Goal: Task Accomplishment & Management: Use online tool/utility

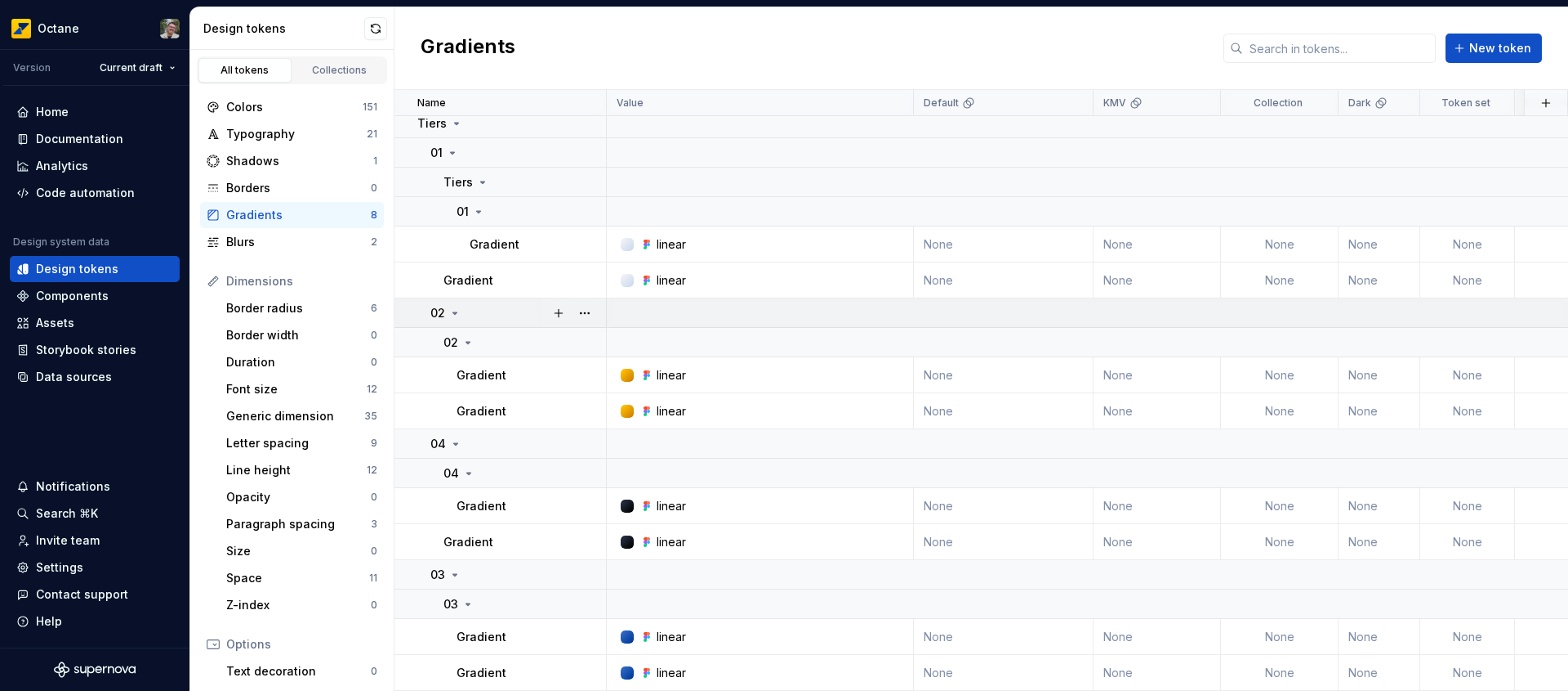
scroll to position [16, 0]
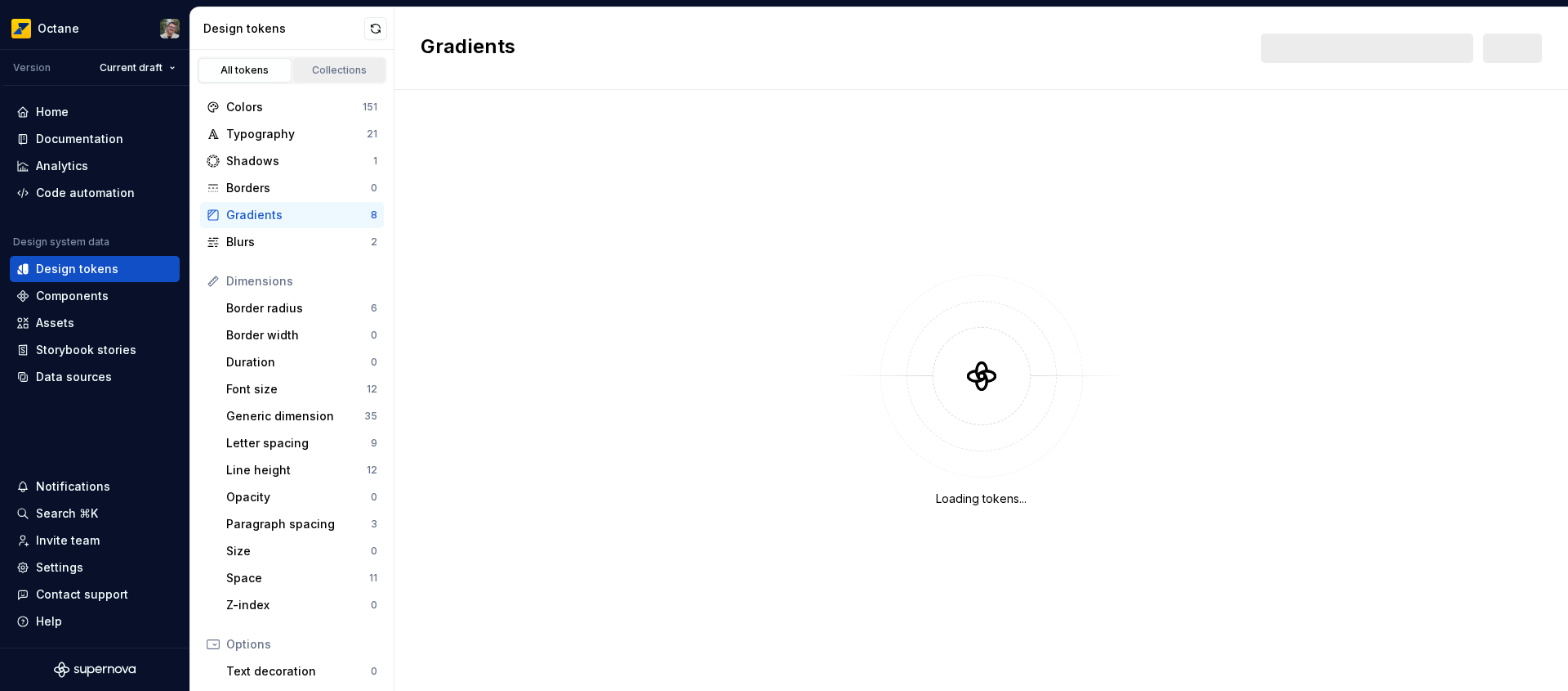
click at [340, 71] on div "Collections" at bounding box center [340, 70] width 82 height 13
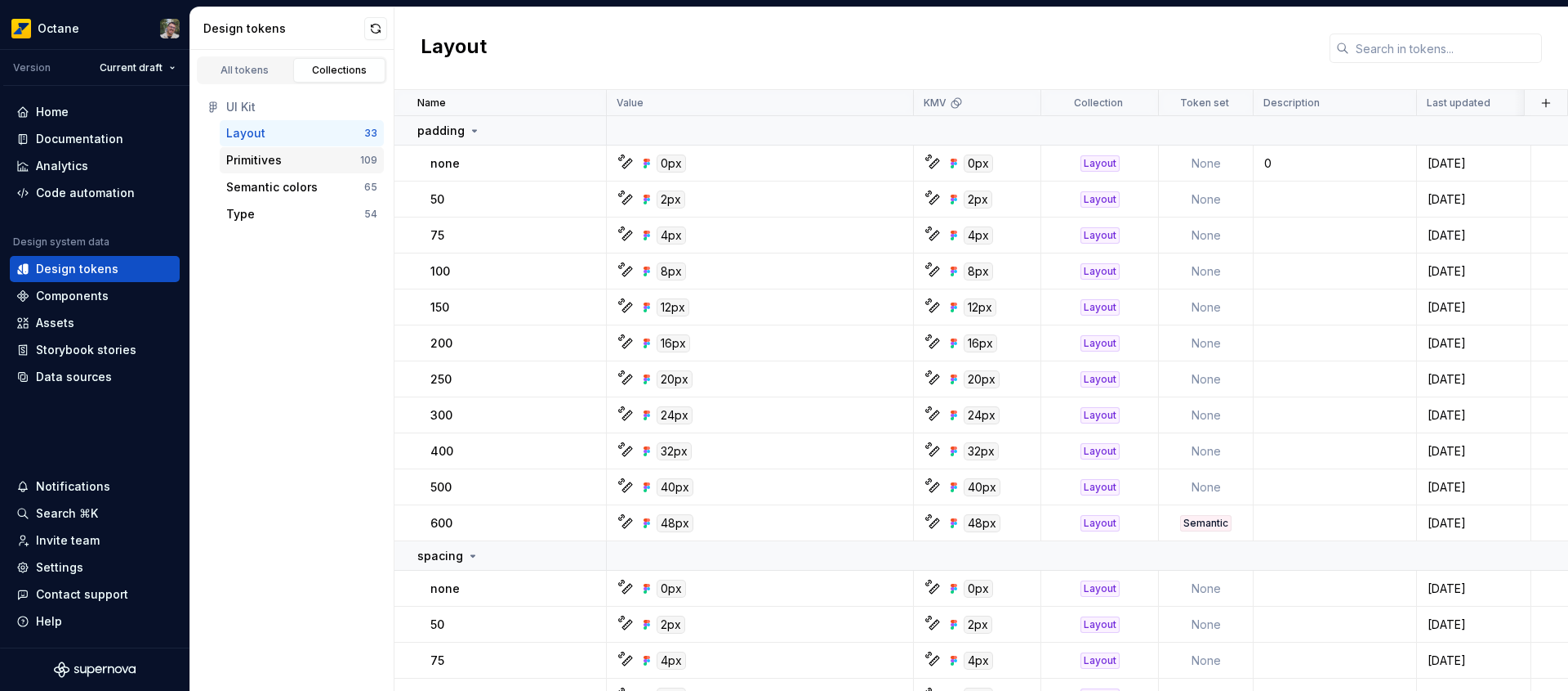
drag, startPoint x: 302, startPoint y: 138, endPoint x: 302, endPoint y: 150, distance: 12.0
click at [302, 138] on div "Layout" at bounding box center [295, 133] width 138 height 16
click at [239, 65] on div "All tokens" at bounding box center [245, 70] width 82 height 13
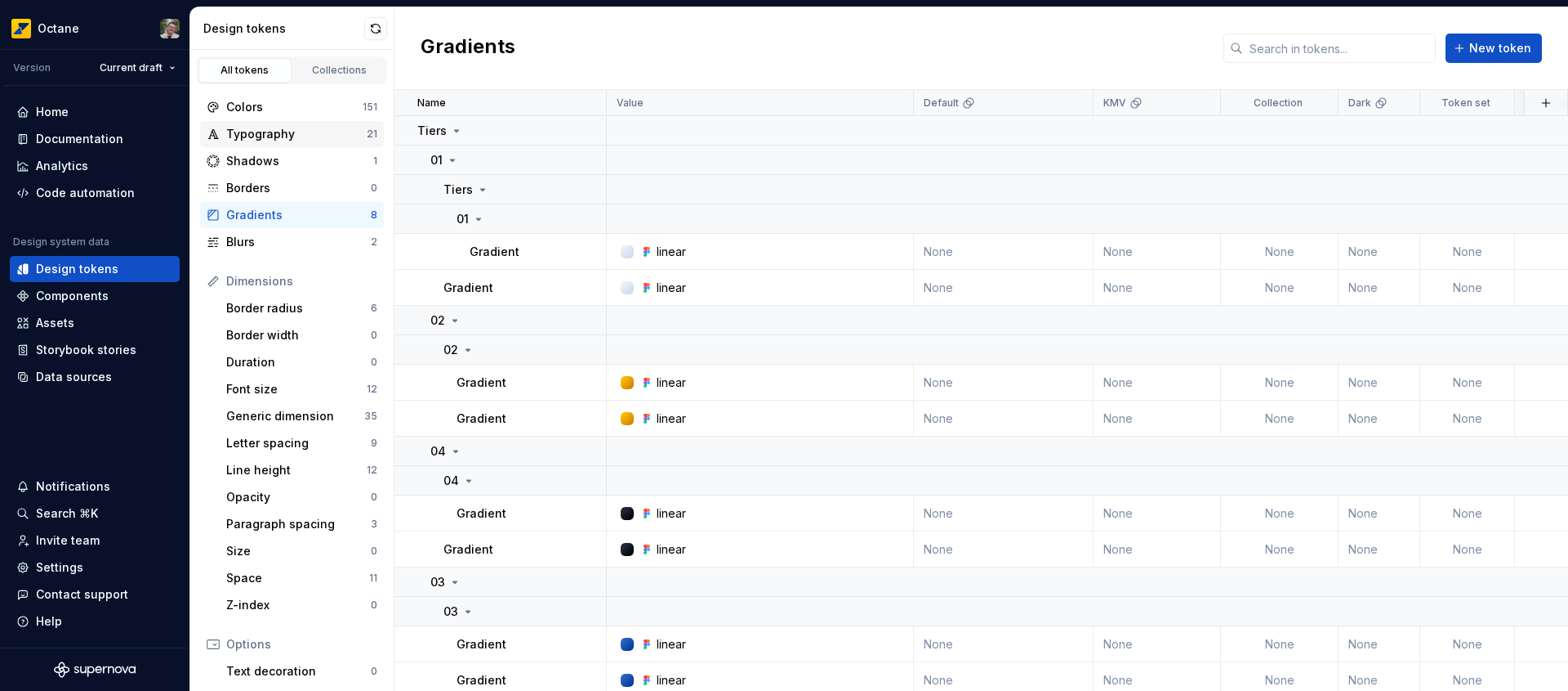
click at [311, 130] on div "Typography" at bounding box center [296, 134] width 141 height 16
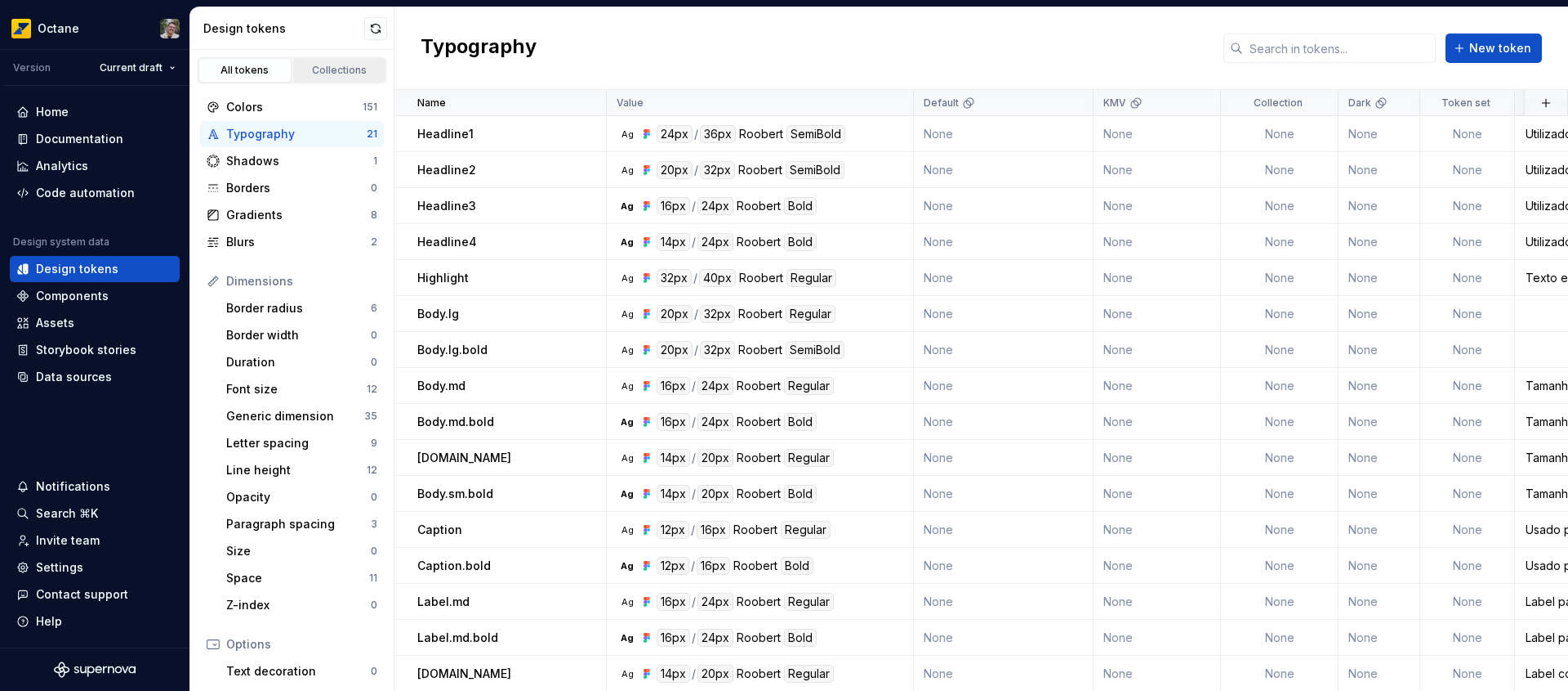
click at [338, 73] on div "Collections" at bounding box center [340, 70] width 82 height 13
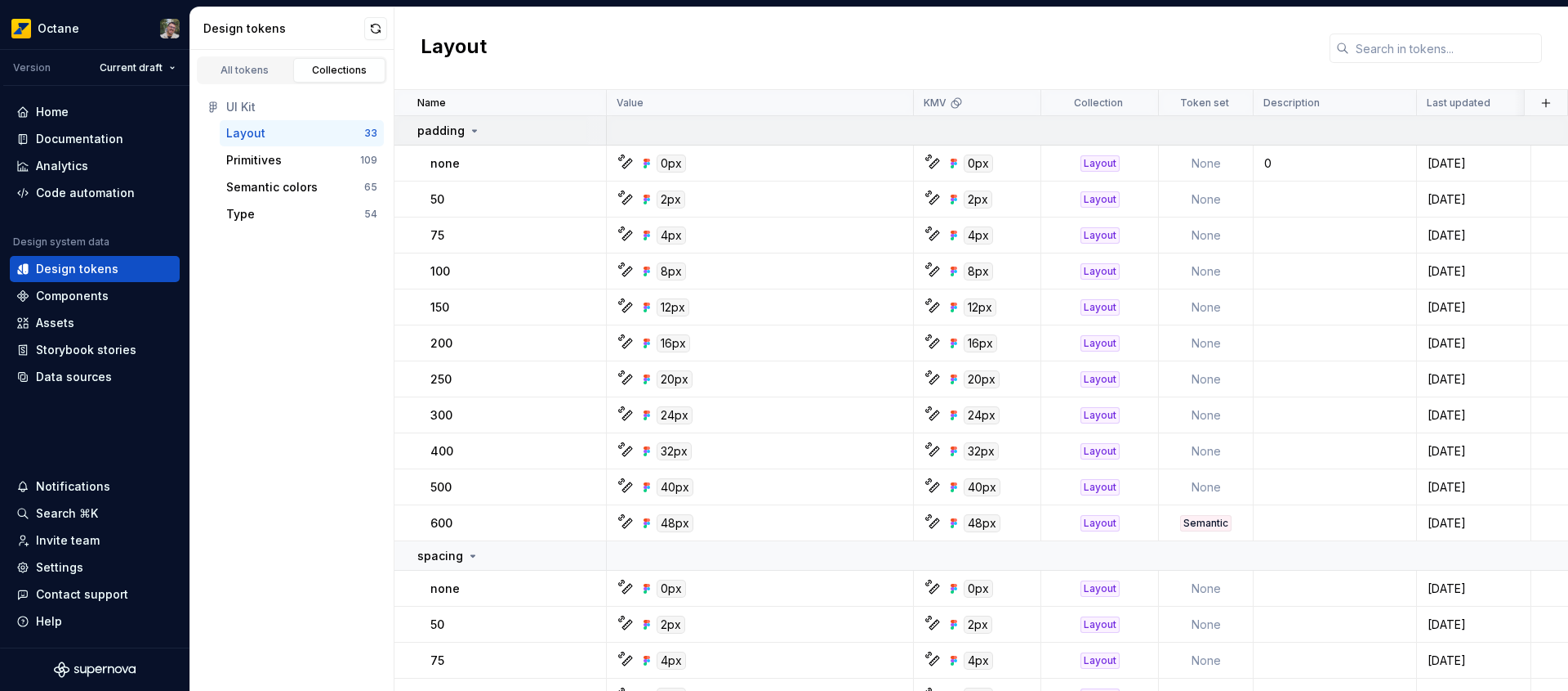
click at [468, 127] on icon at bounding box center [474, 130] width 13 height 13
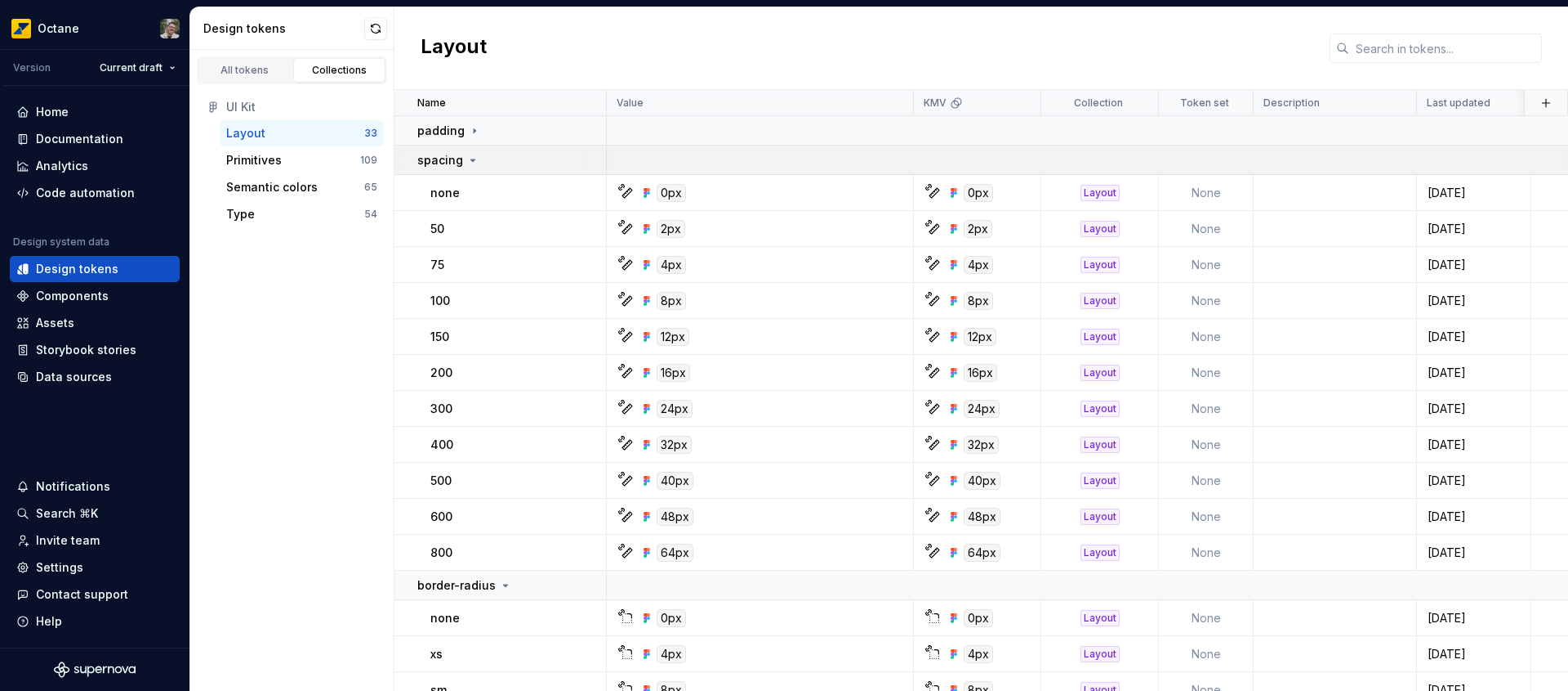
click at [472, 161] on icon at bounding box center [473, 160] width 13 height 13
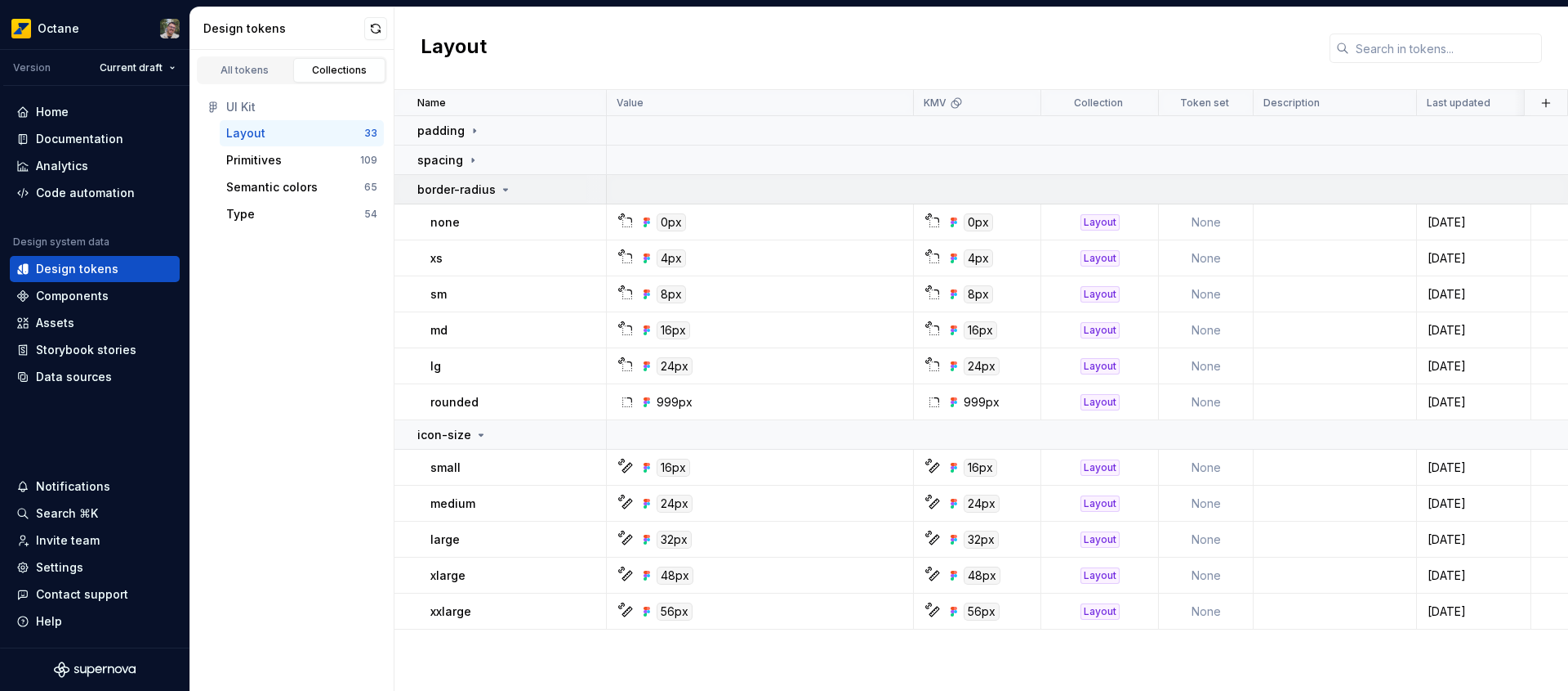
click at [488, 188] on p "border-radius" at bounding box center [457, 189] width 78 height 16
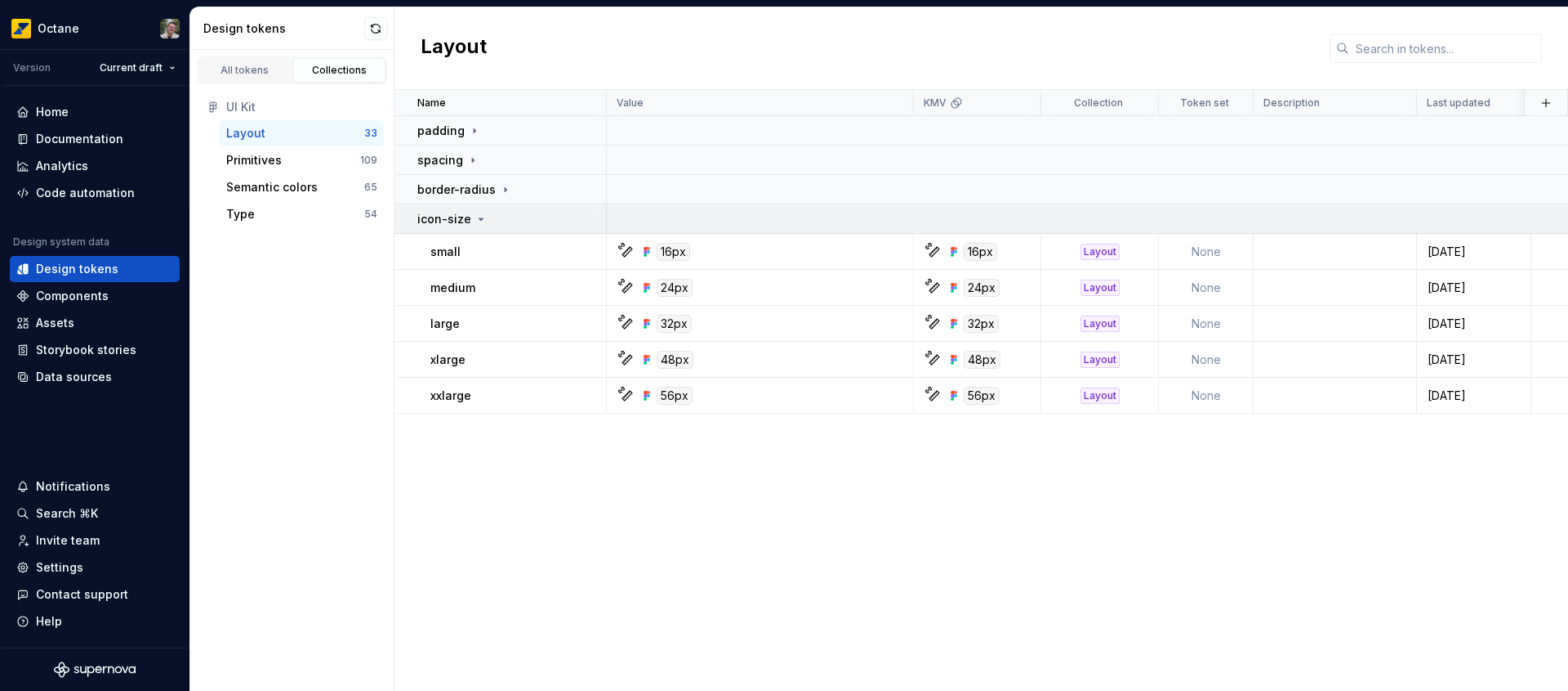
click at [482, 217] on icon at bounding box center [481, 219] width 13 height 13
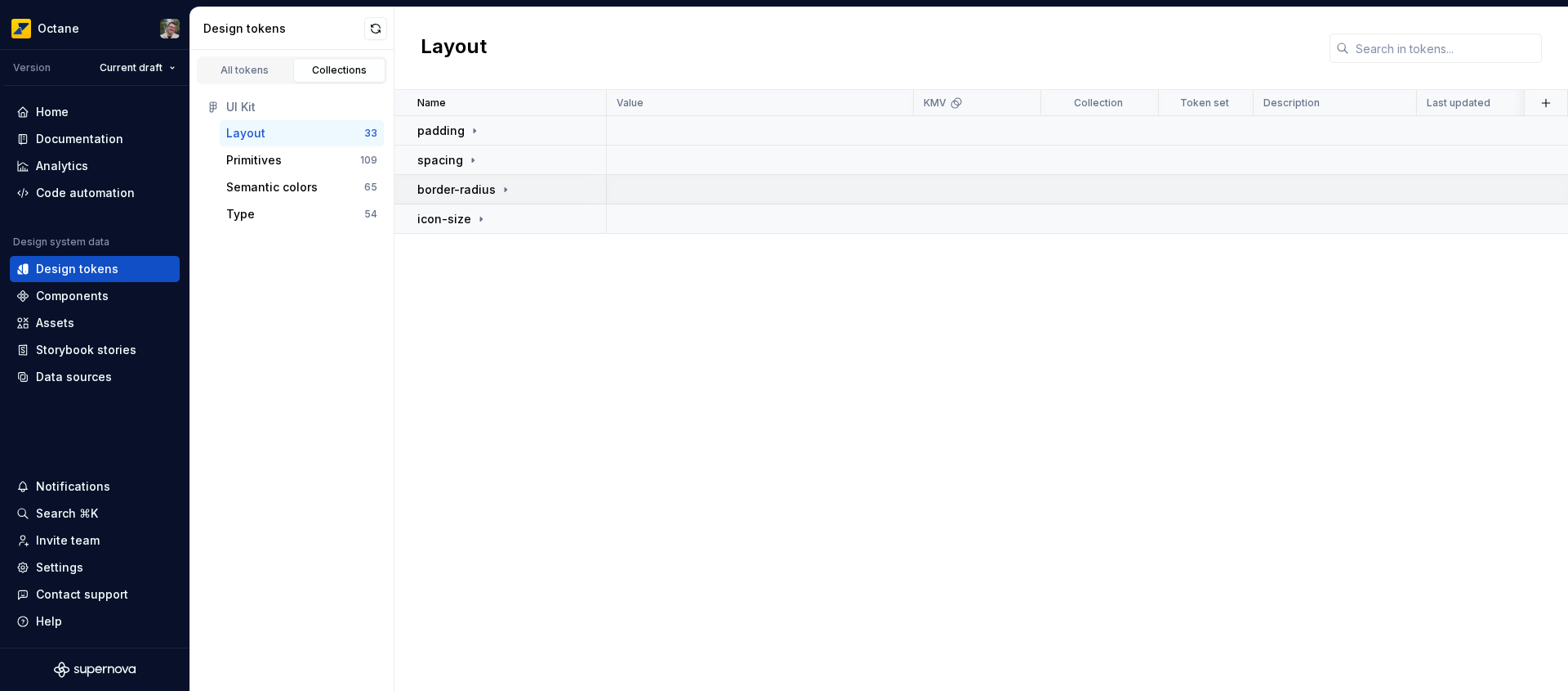
click at [505, 189] on icon at bounding box center [506, 189] width 2 height 4
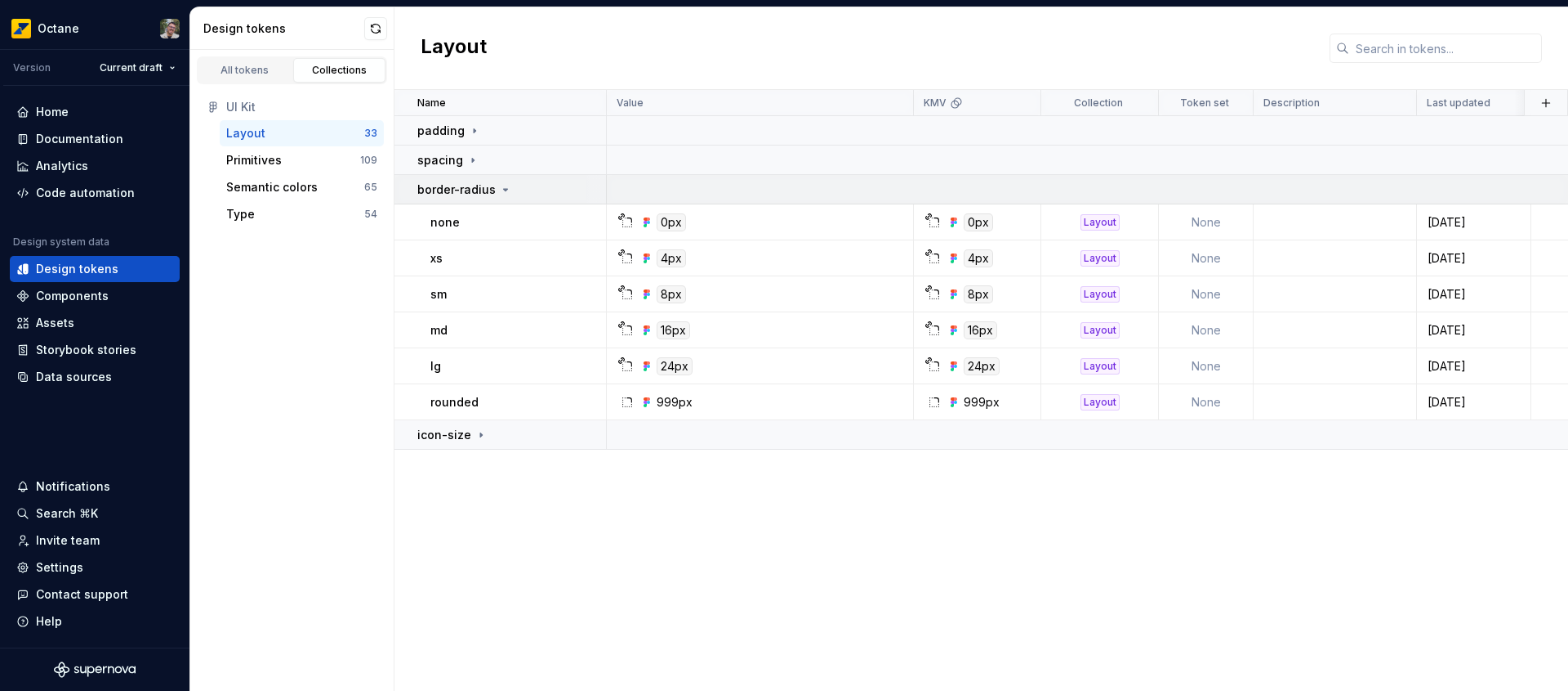
click at [504, 189] on icon at bounding box center [506, 190] width 4 height 2
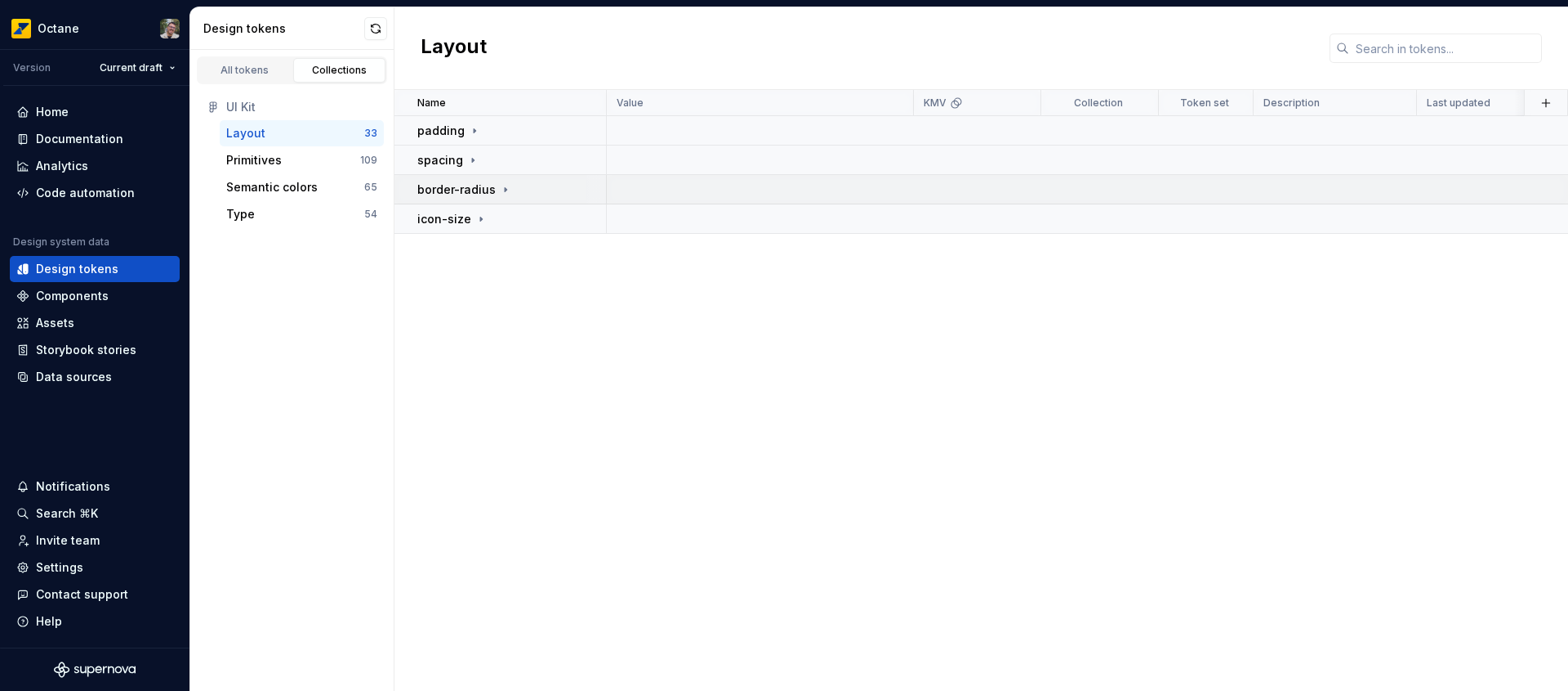
click at [505, 188] on icon at bounding box center [506, 189] width 2 height 4
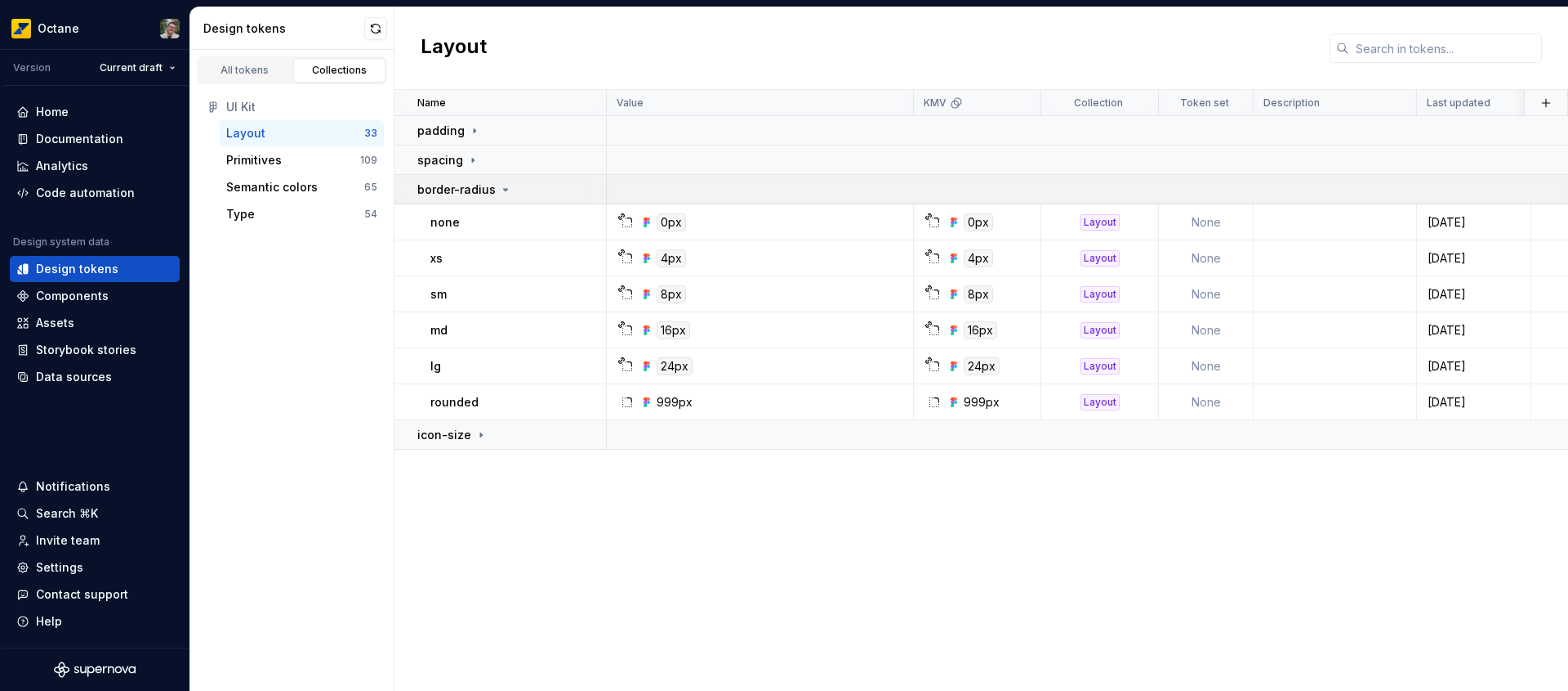
click at [504, 189] on icon at bounding box center [506, 190] width 4 height 2
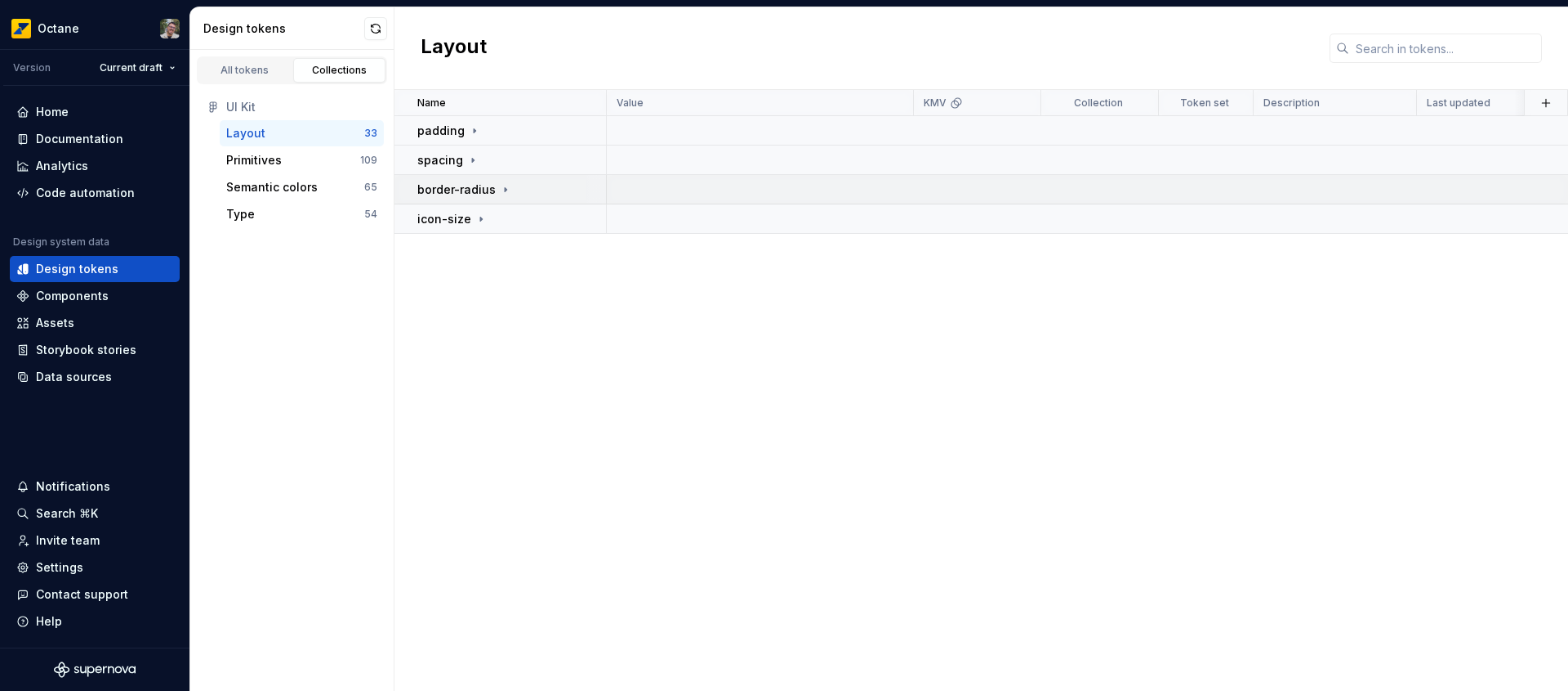
click at [505, 188] on icon at bounding box center [506, 189] width 2 height 4
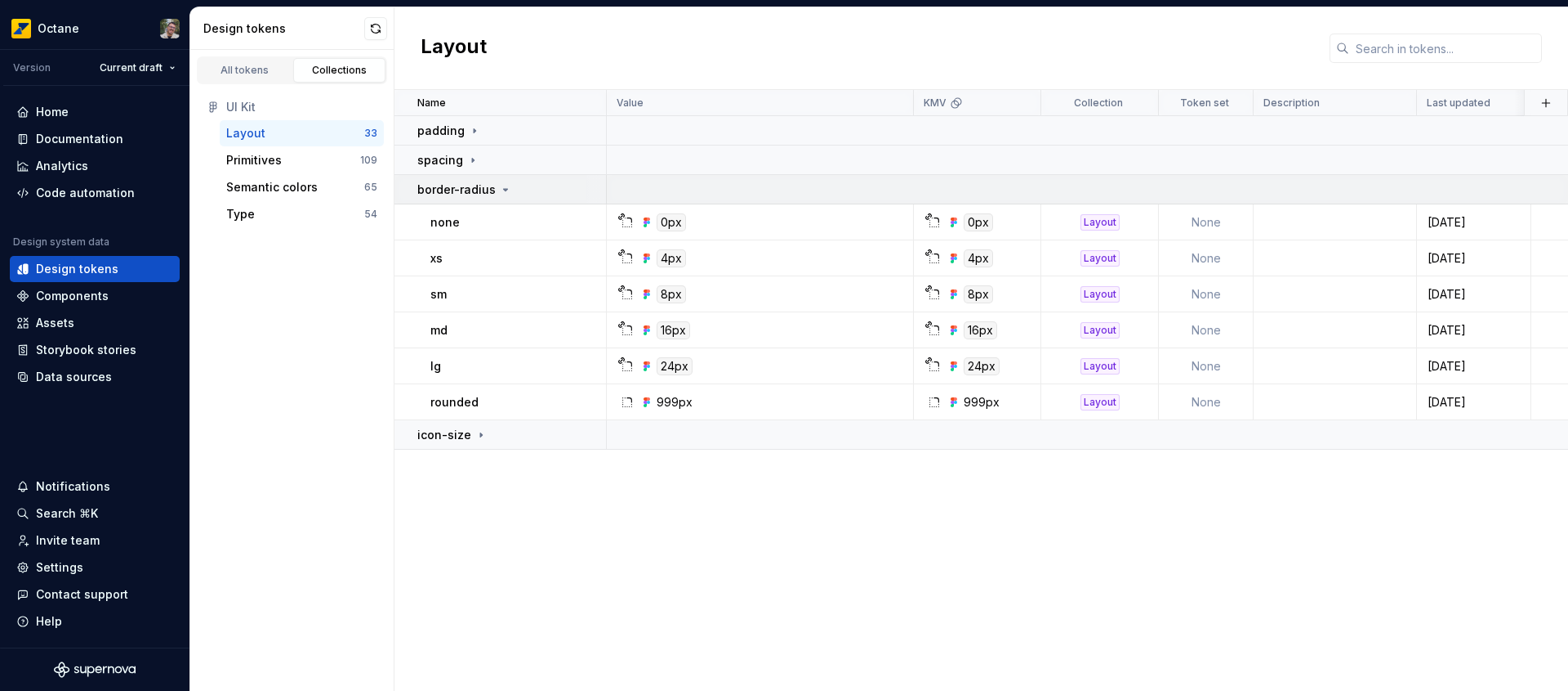
click at [504, 189] on icon at bounding box center [506, 190] width 4 height 2
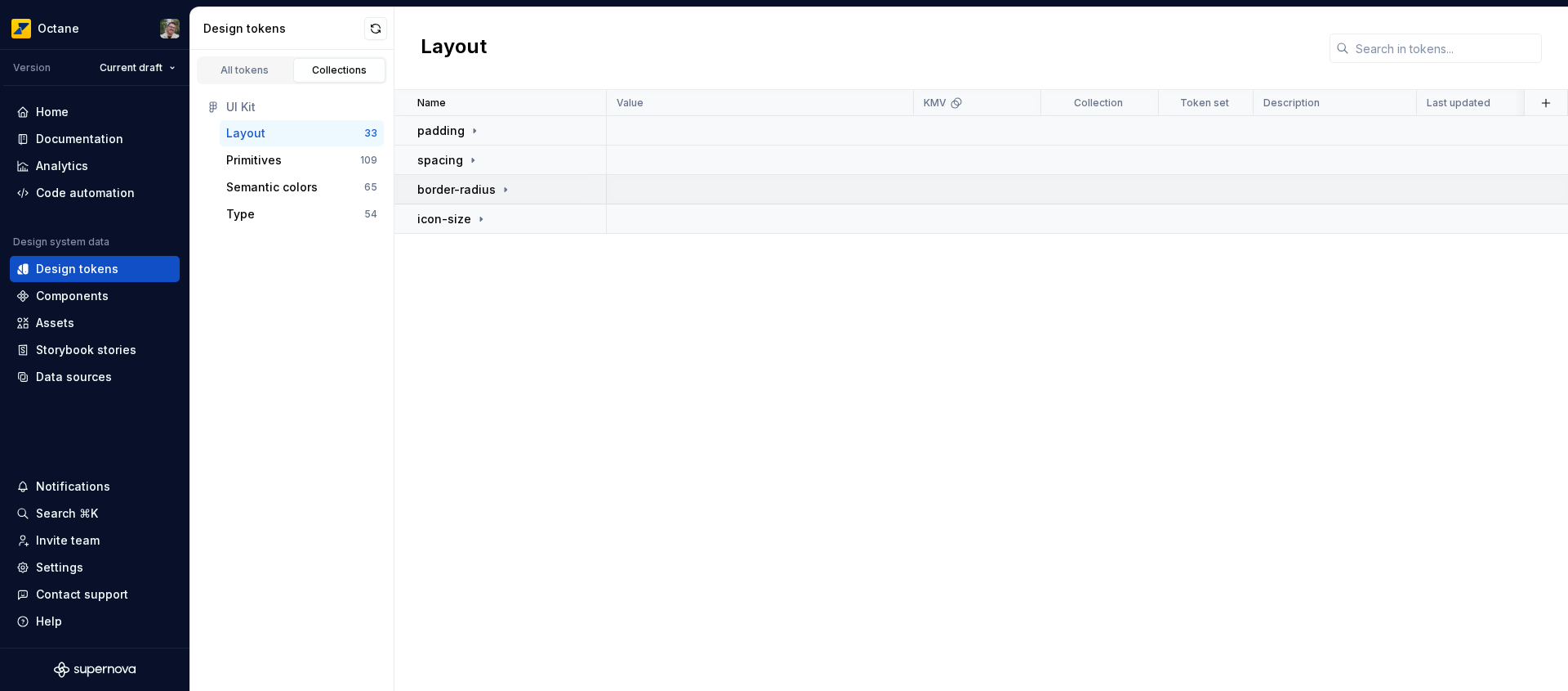
click at [505, 188] on icon at bounding box center [506, 189] width 2 height 4
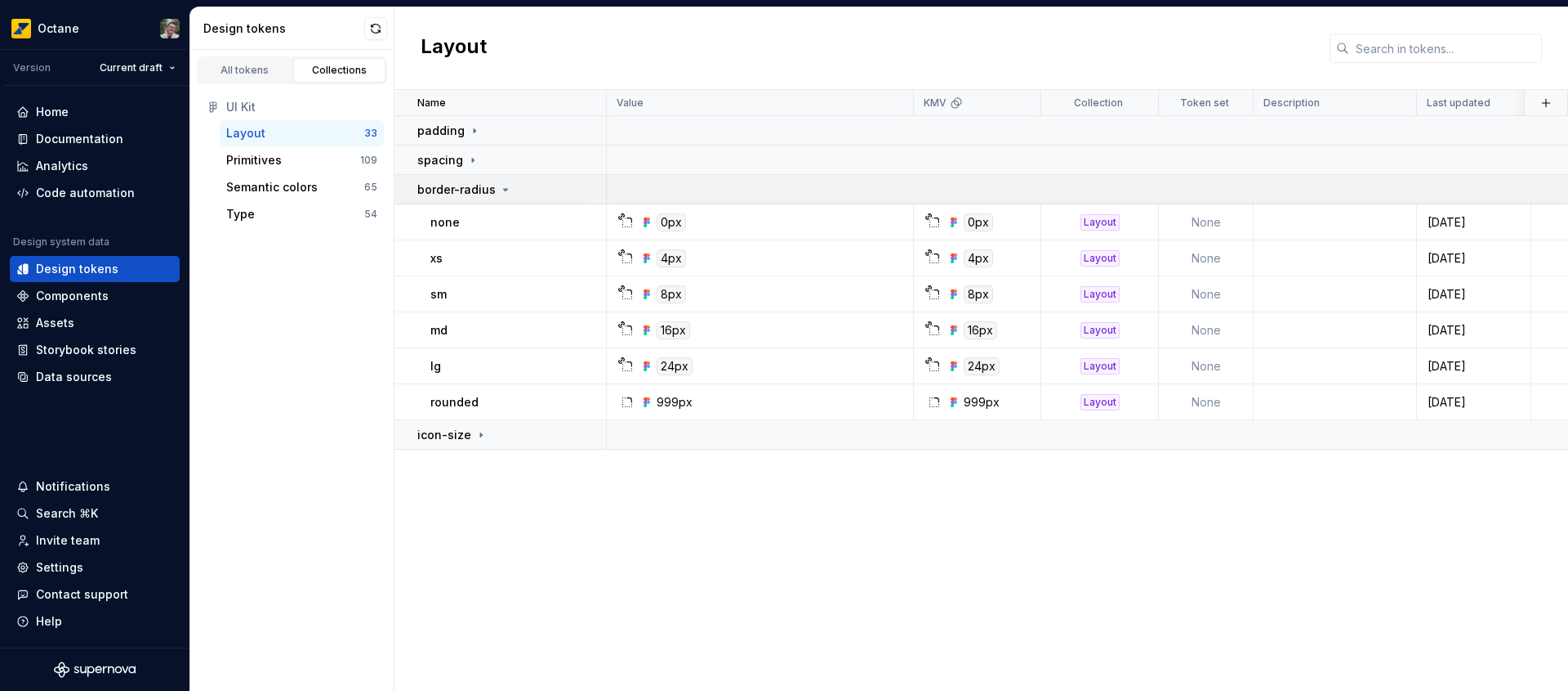
click at [504, 189] on icon at bounding box center [506, 190] width 4 height 2
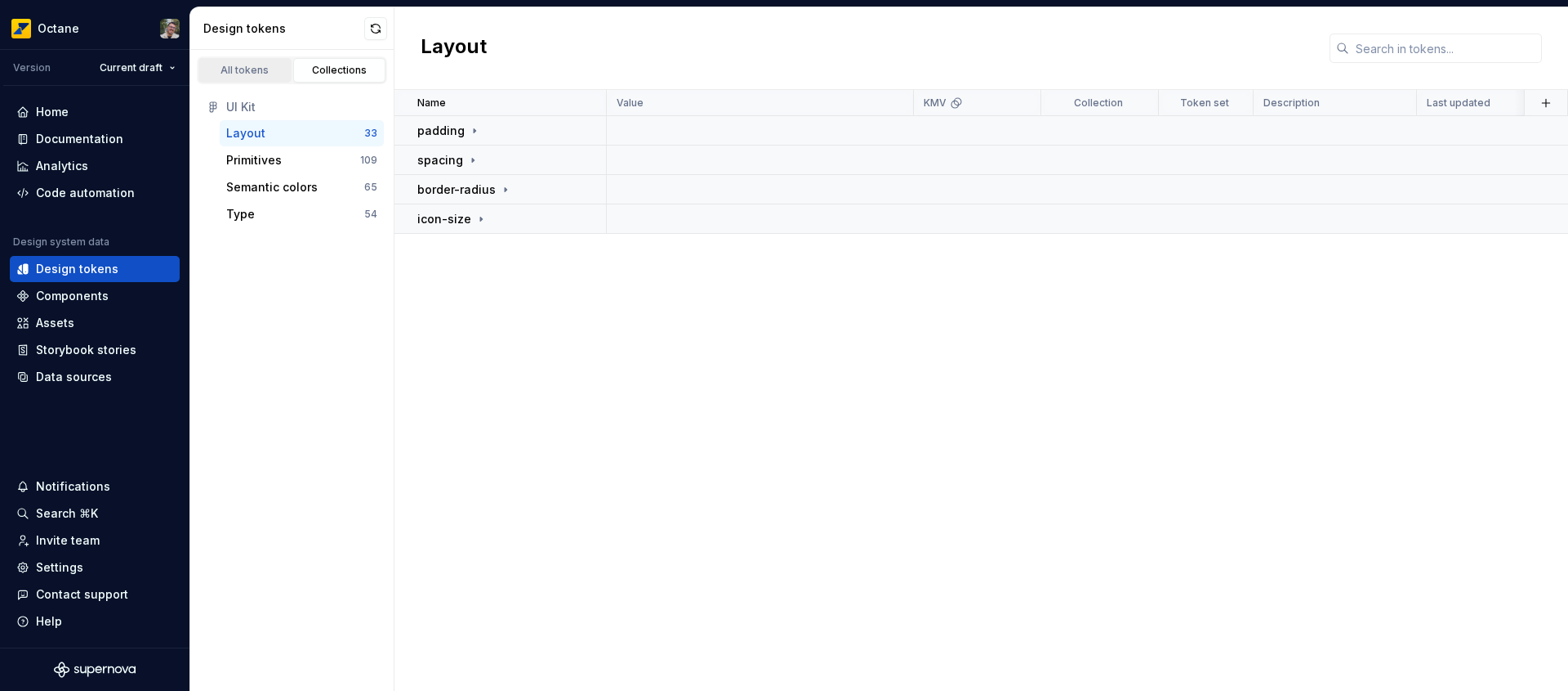
click at [254, 76] on link "All tokens" at bounding box center [245, 70] width 93 height 25
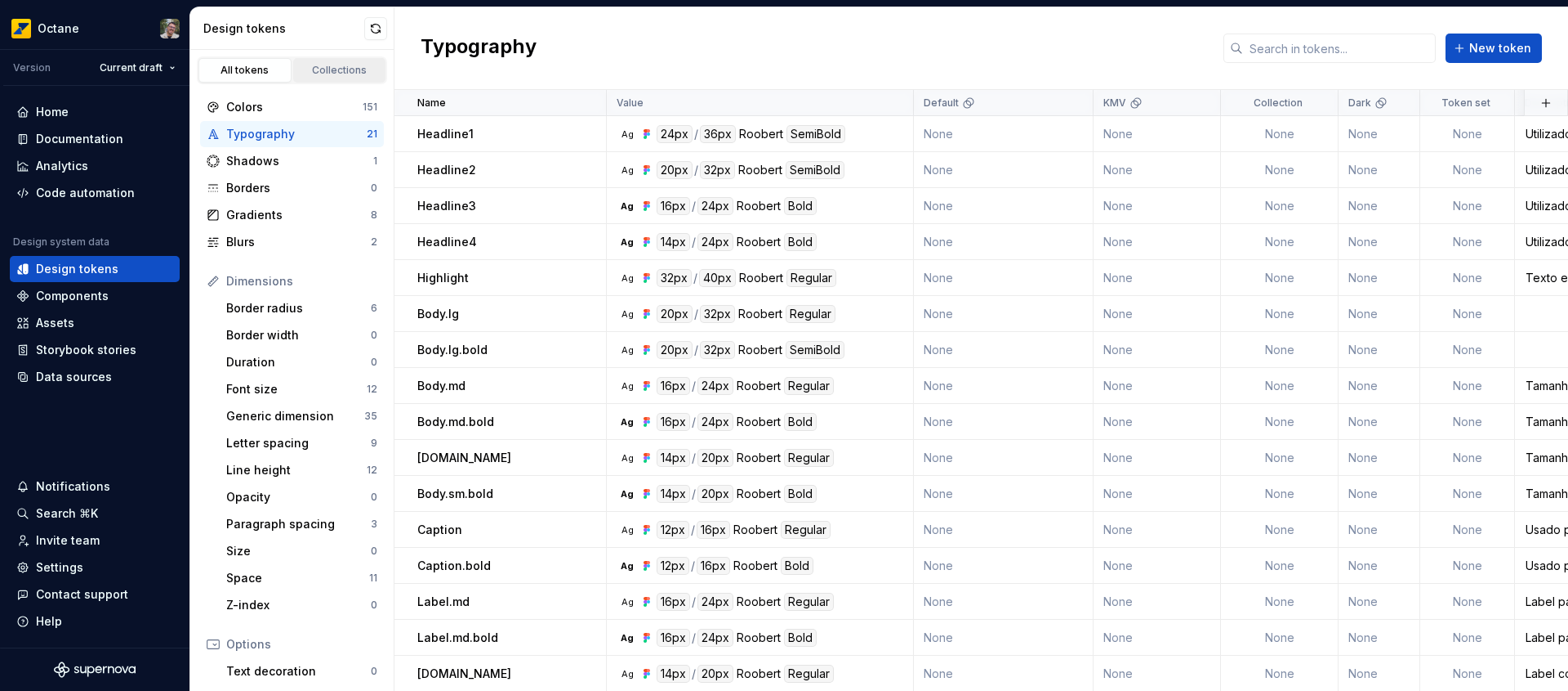
click at [339, 66] on div "Collections" at bounding box center [340, 70] width 82 height 13
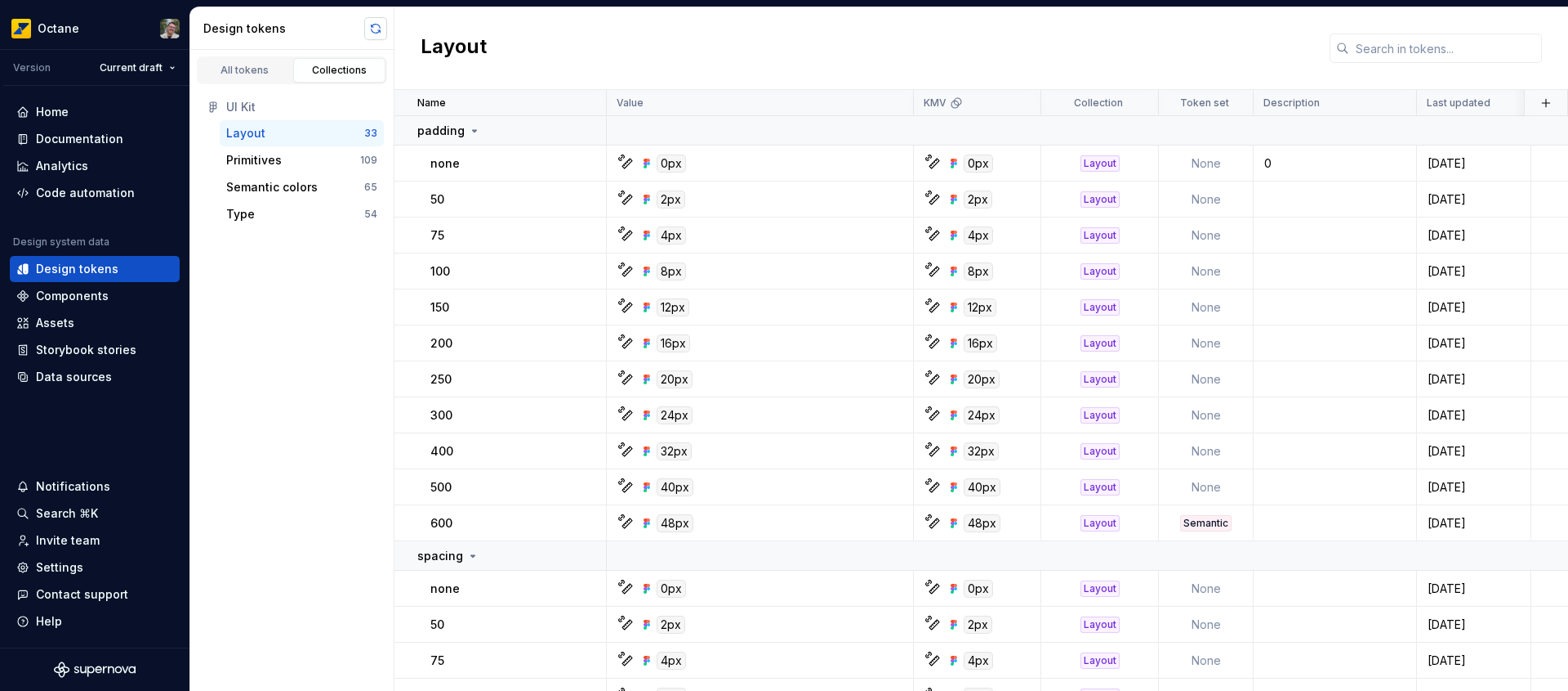
click at [378, 31] on button "button" at bounding box center [376, 28] width 23 height 23
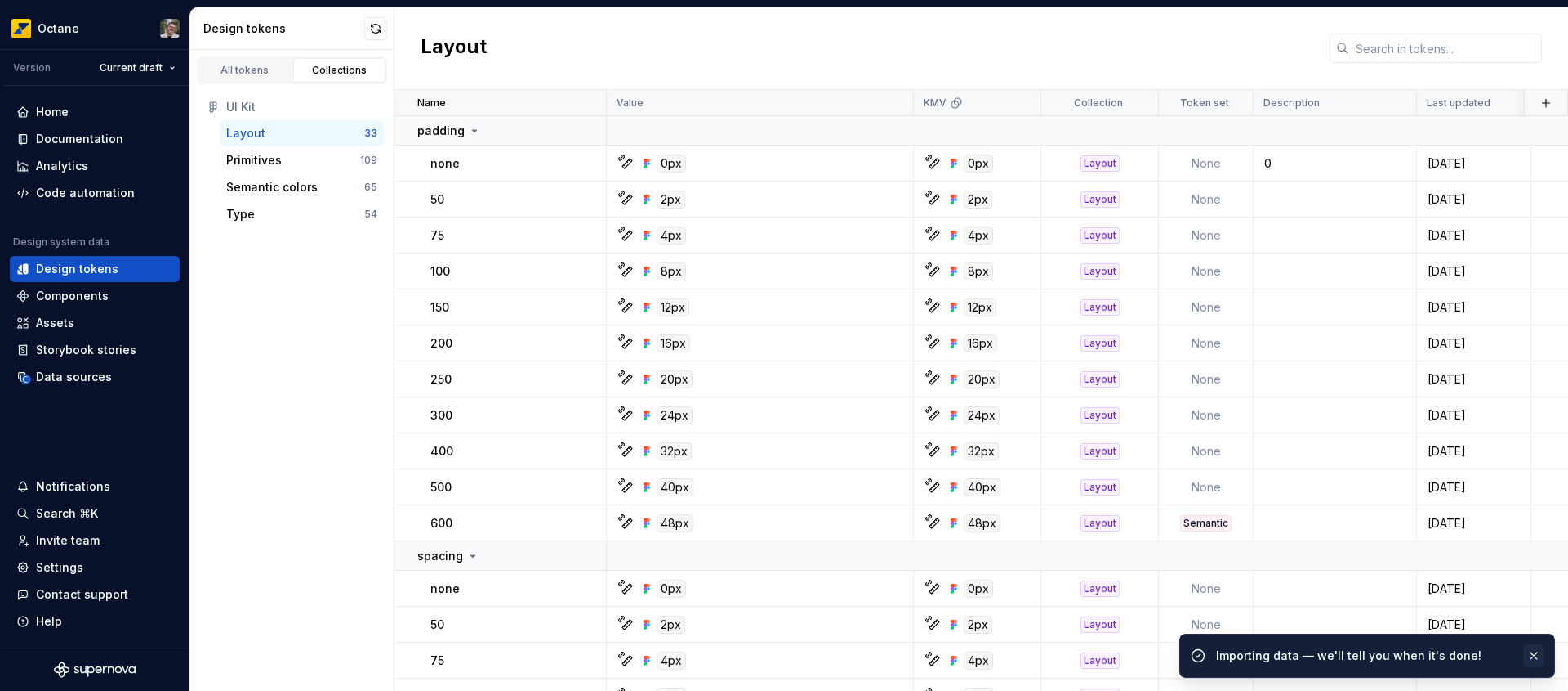
click at [1537, 656] on button "button" at bounding box center [1533, 655] width 21 height 23
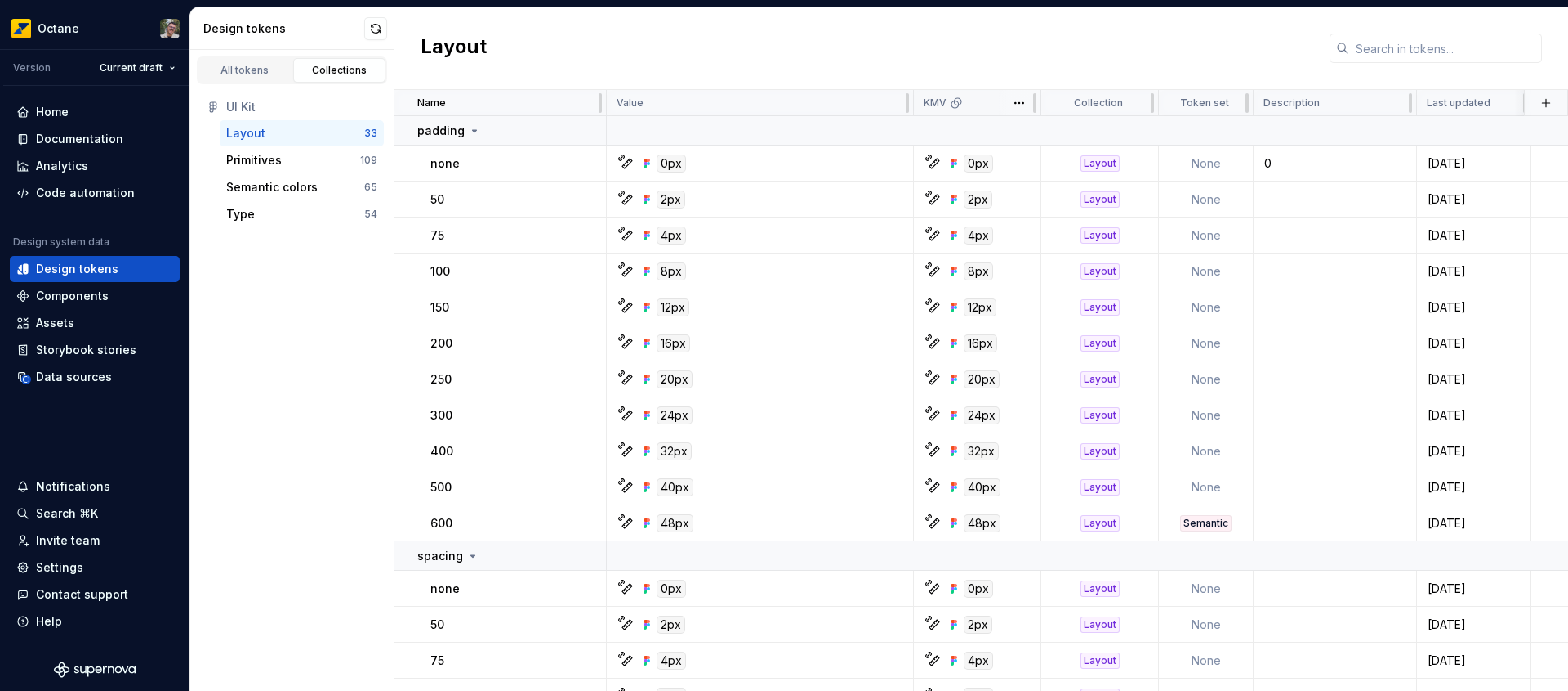
click at [945, 100] on p "KMV" at bounding box center [934, 102] width 23 height 13
click at [899, 68] on div "Layout" at bounding box center [981, 48] width 1174 height 83
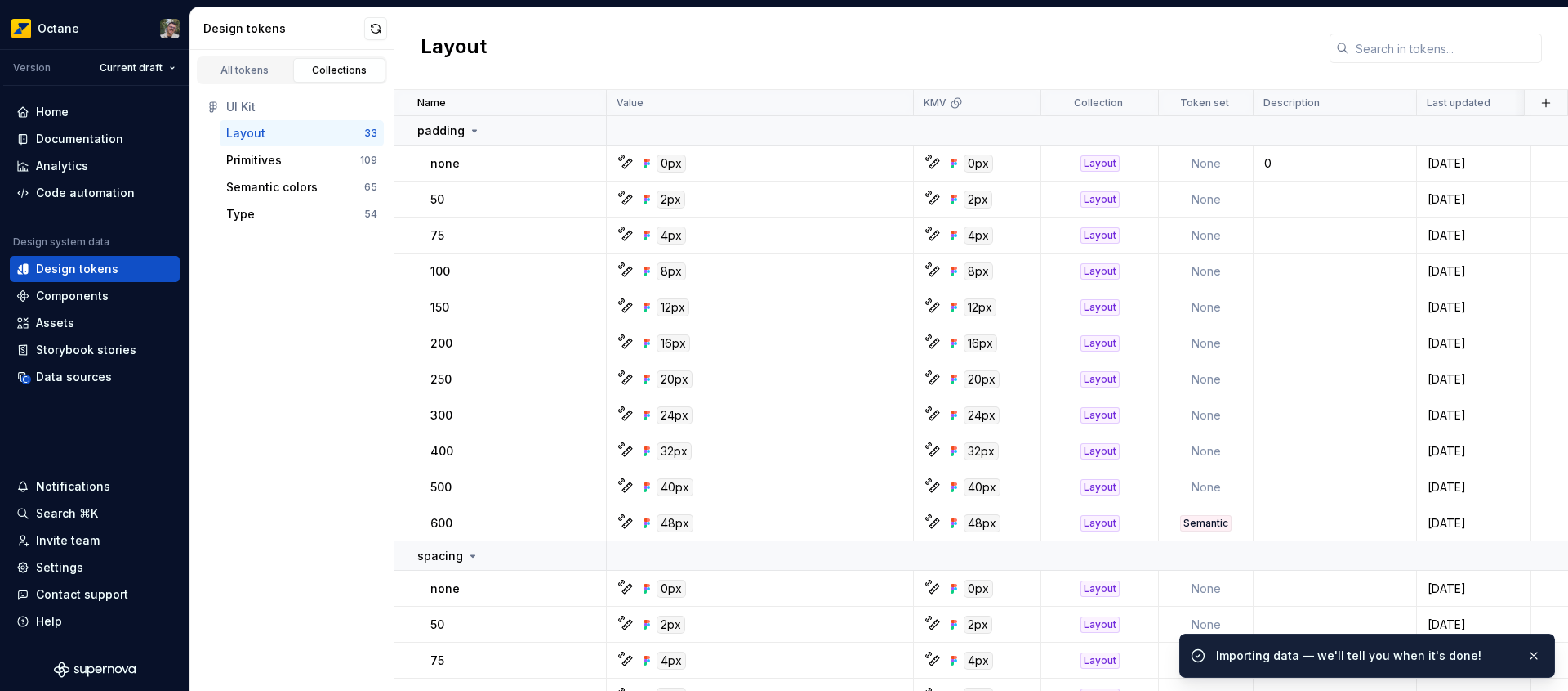
click at [899, 68] on div "Layout" at bounding box center [981, 48] width 1174 height 83
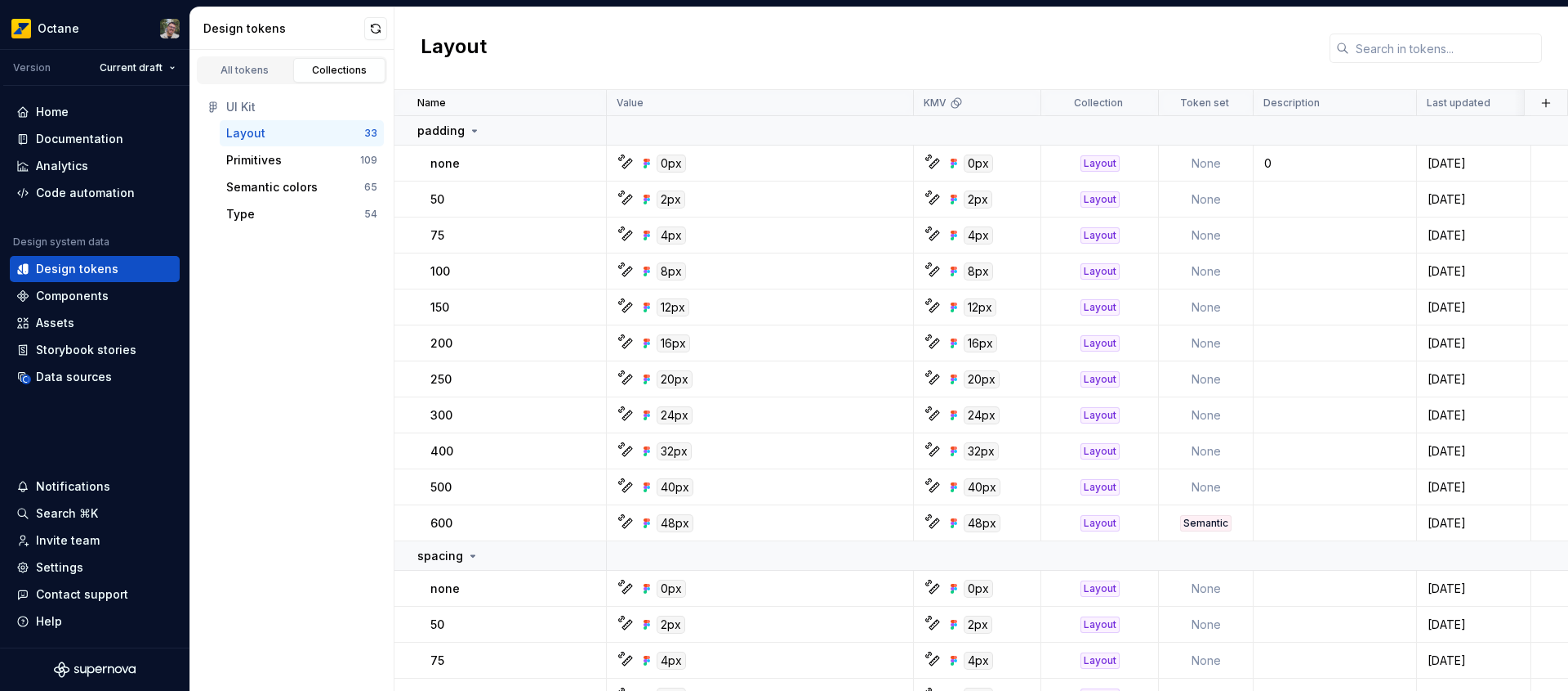
click at [280, 56] on div "All tokens Collections" at bounding box center [292, 70] width 190 height 28
click at [271, 82] on link "All tokens" at bounding box center [245, 70] width 93 height 25
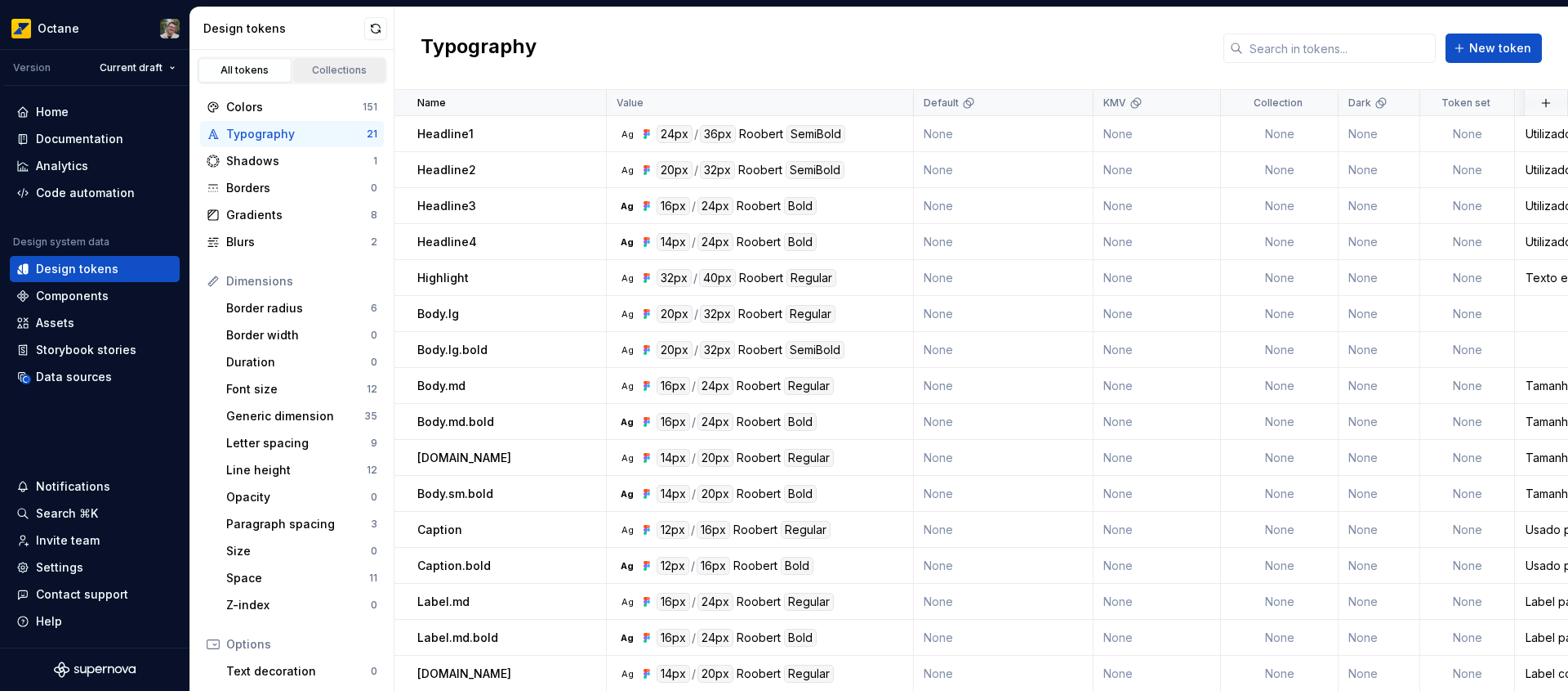
click at [345, 68] on div "Collections" at bounding box center [340, 70] width 82 height 13
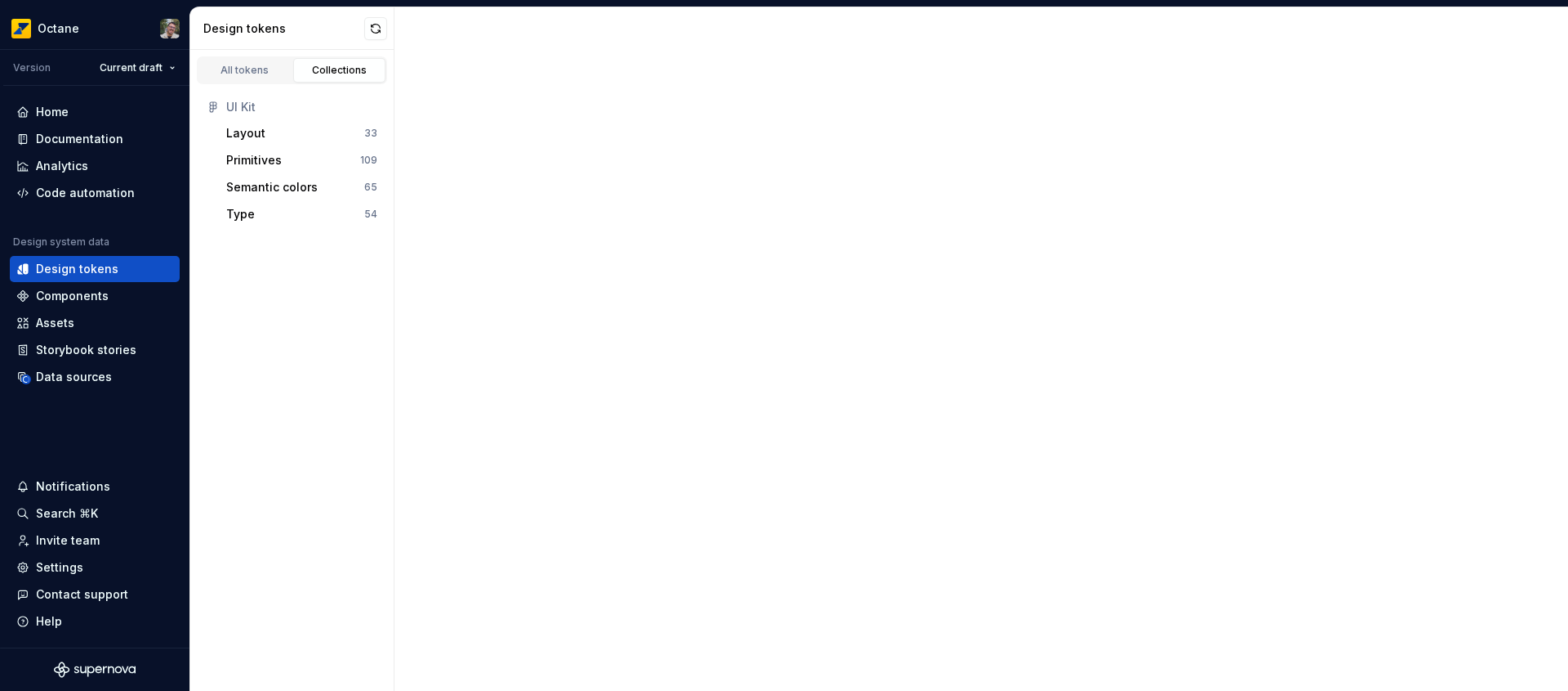
click at [714, 34] on div at bounding box center [981, 348] width 1174 height 683
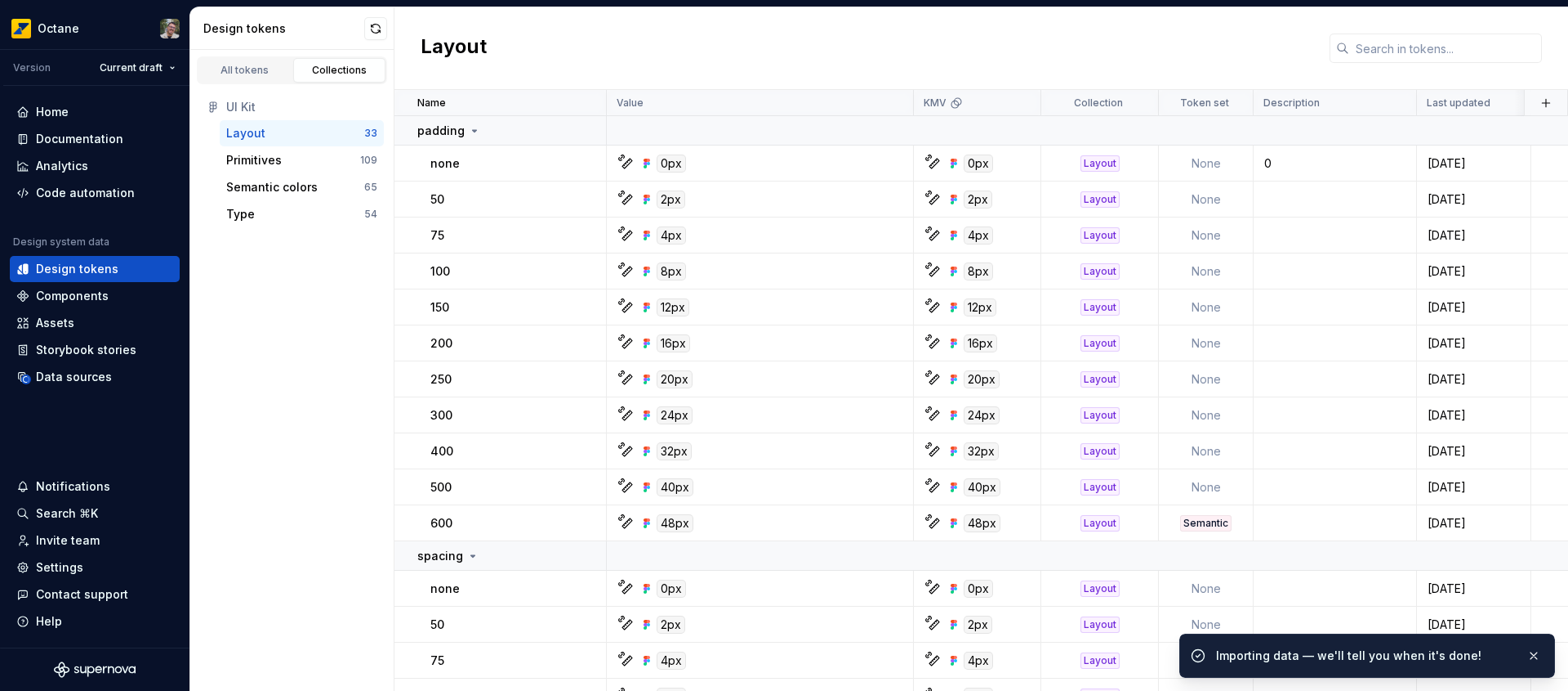
click at [1322, 655] on div "Importing data — we'll tell you when it's done!" at bounding box center [1365, 655] width 298 height 16
click at [1285, 657] on div "Importing data — we'll tell you when it's done!" at bounding box center [1365, 655] width 298 height 16
click at [118, 374] on div "Data sources" at bounding box center [94, 377] width 157 height 16
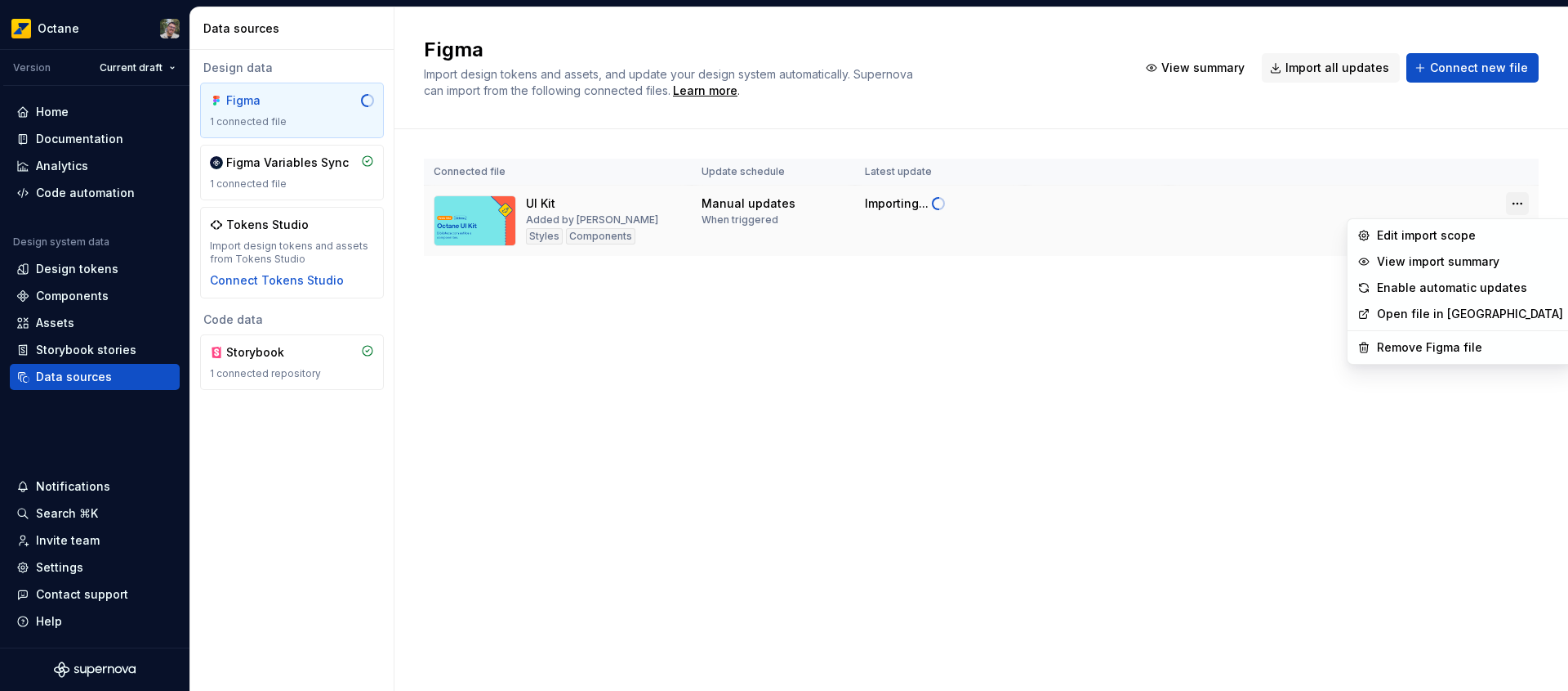
click at [1515, 194] on html "Octane Version Current draft Home Documentation Analytics Code automation Desig…" at bounding box center [784, 345] width 1568 height 691
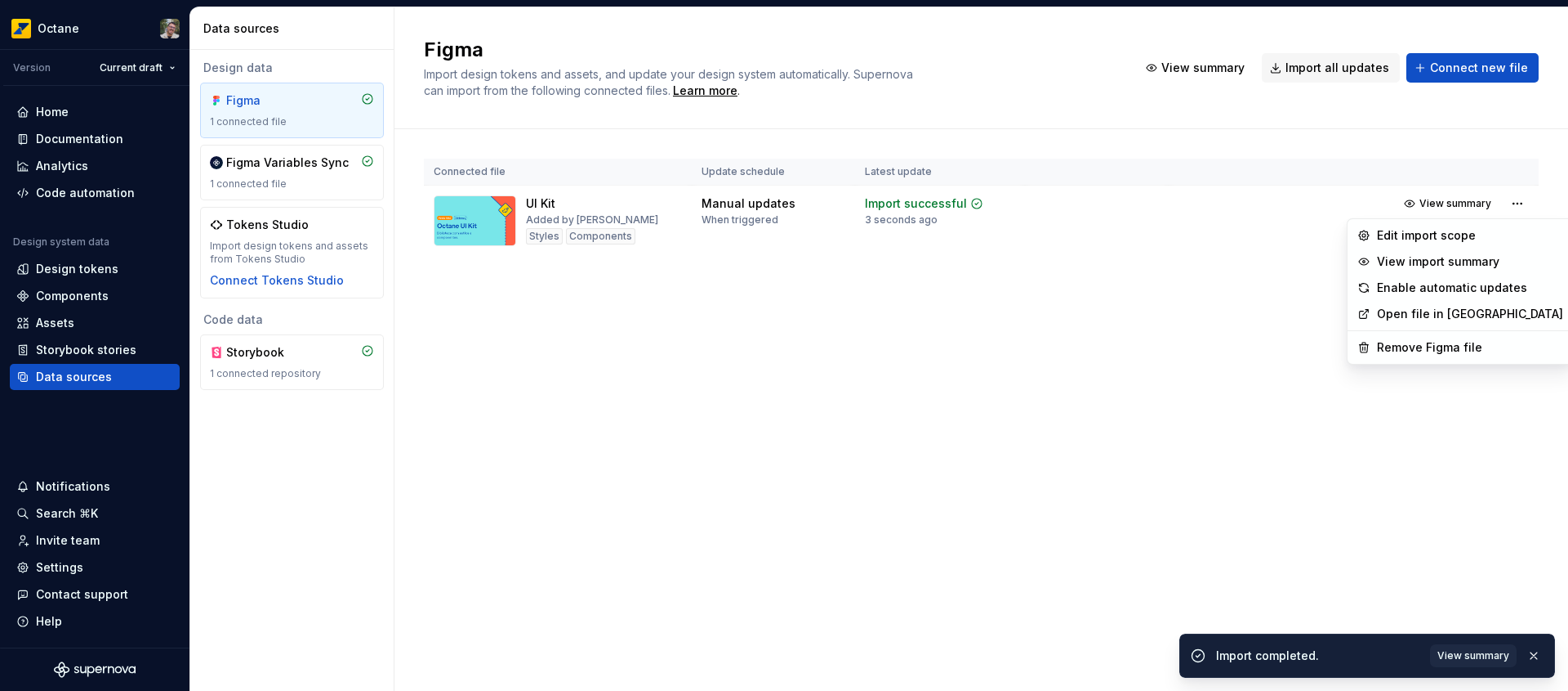
click at [897, 450] on html "Octane Version Current draft Home Documentation Analytics Code automation Desig…" at bounding box center [784, 345] width 1568 height 691
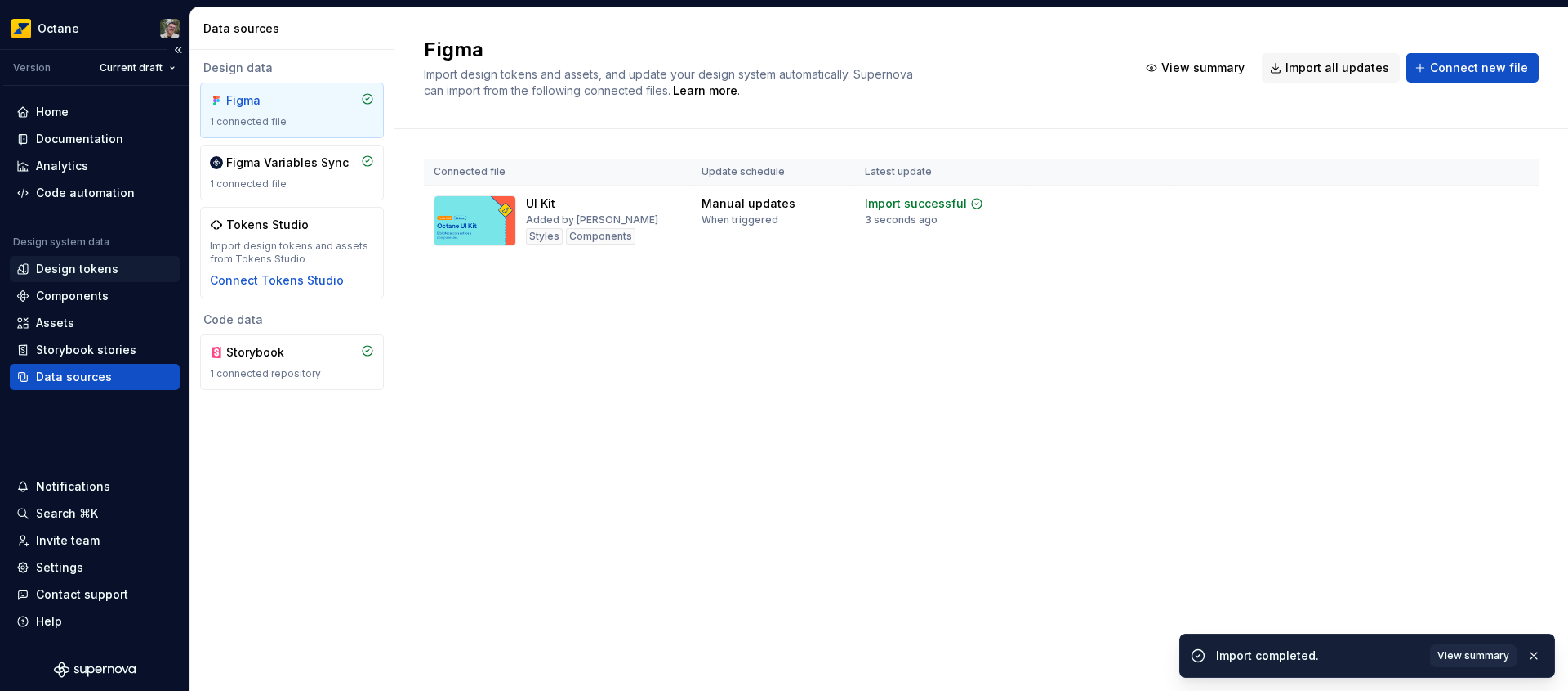
click at [99, 275] on div "Design tokens" at bounding box center [77, 269] width 83 height 16
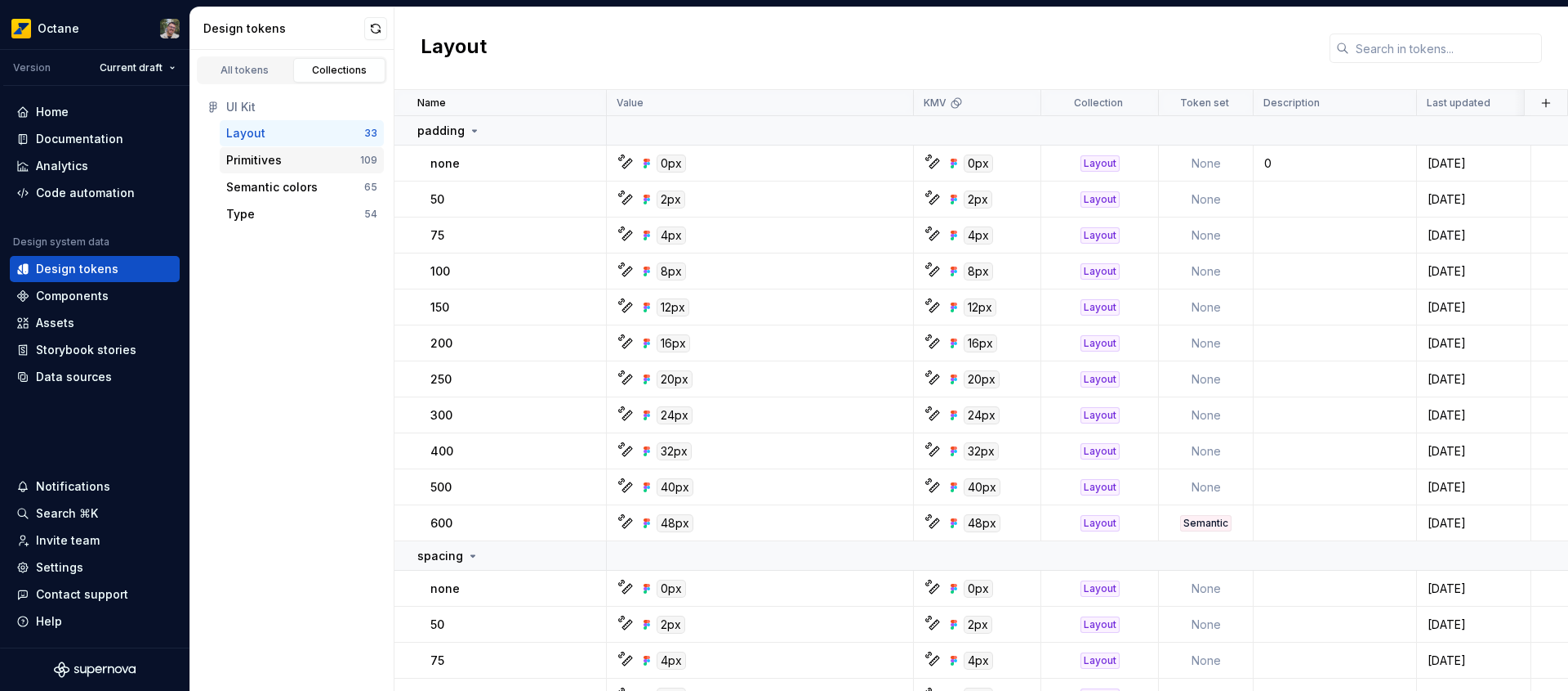
click at [311, 159] on div "Primitives" at bounding box center [293, 160] width 134 height 16
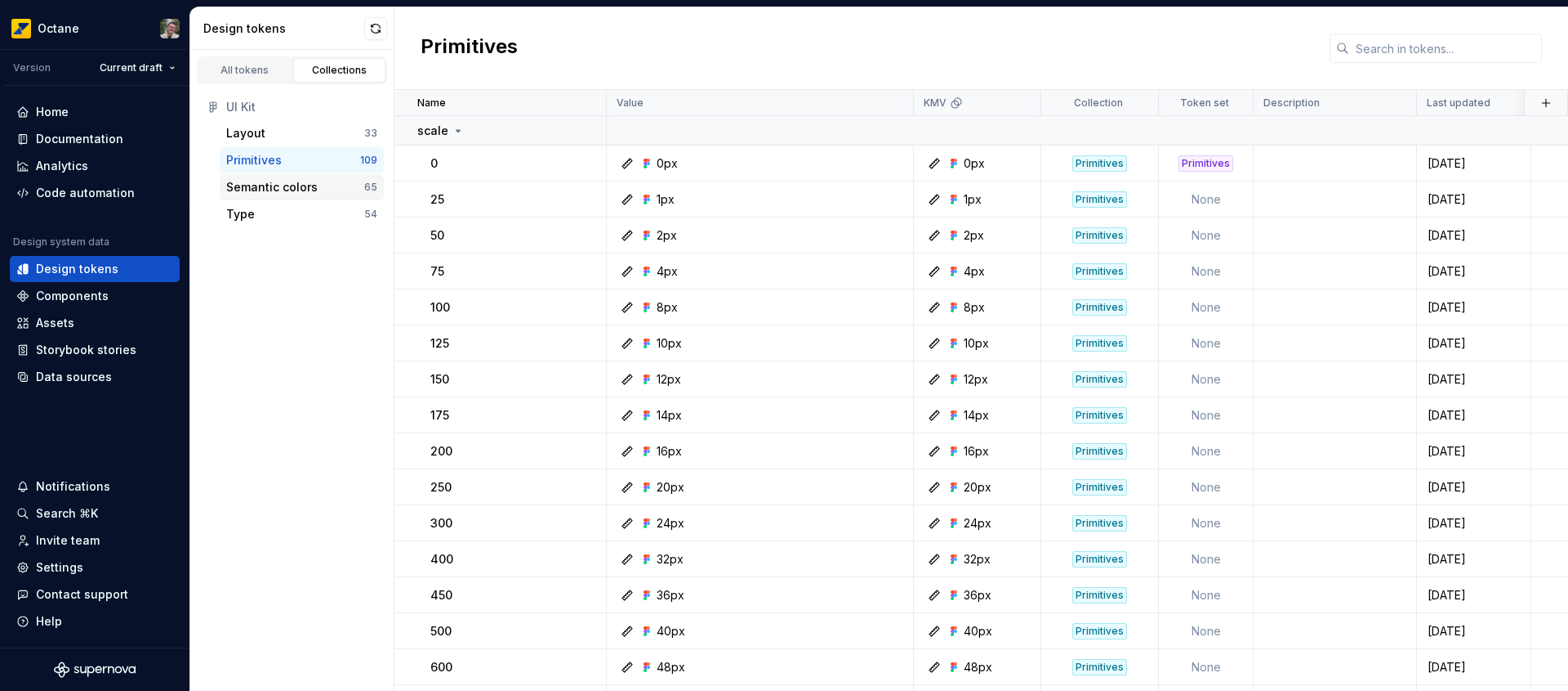
click at [307, 188] on div "Semantic colors" at bounding box center [272, 187] width 92 height 16
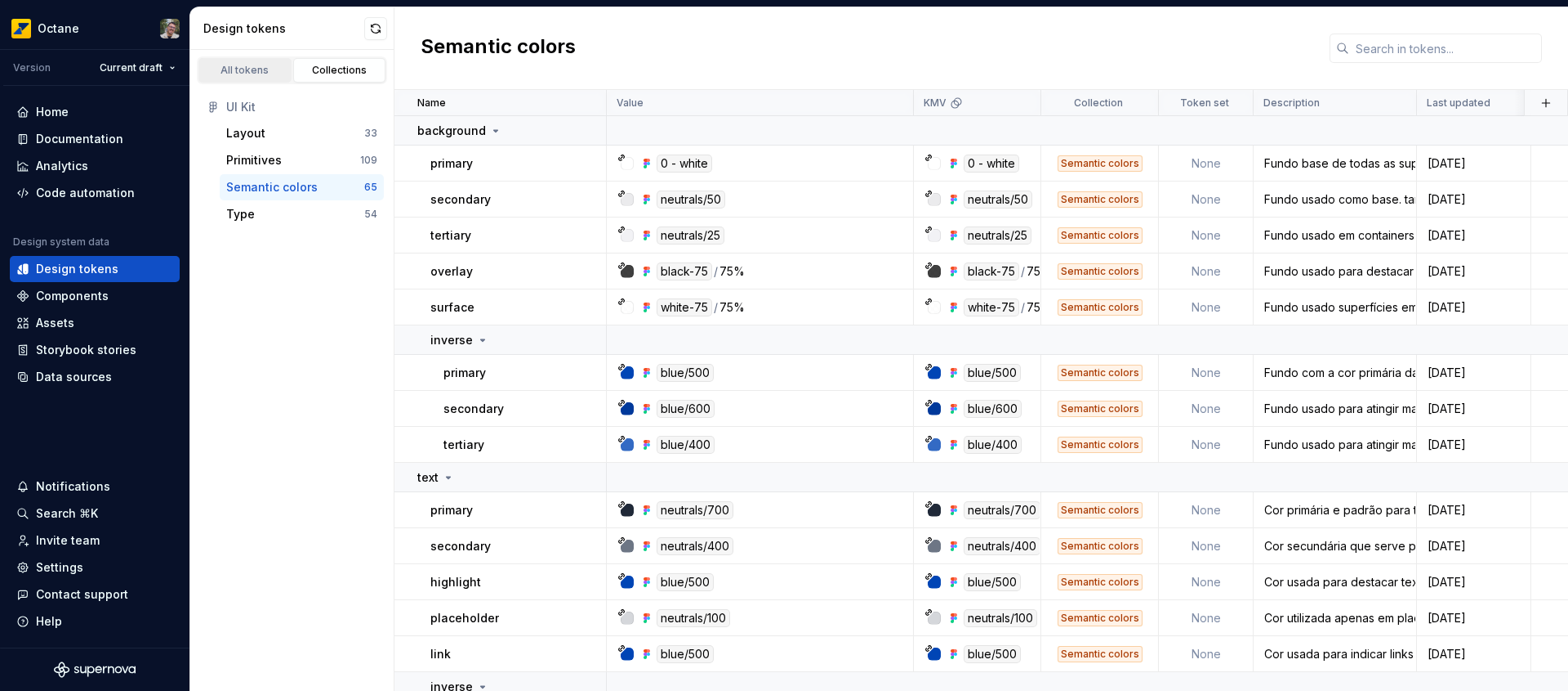
click at [260, 62] on link "All tokens" at bounding box center [245, 70] width 93 height 25
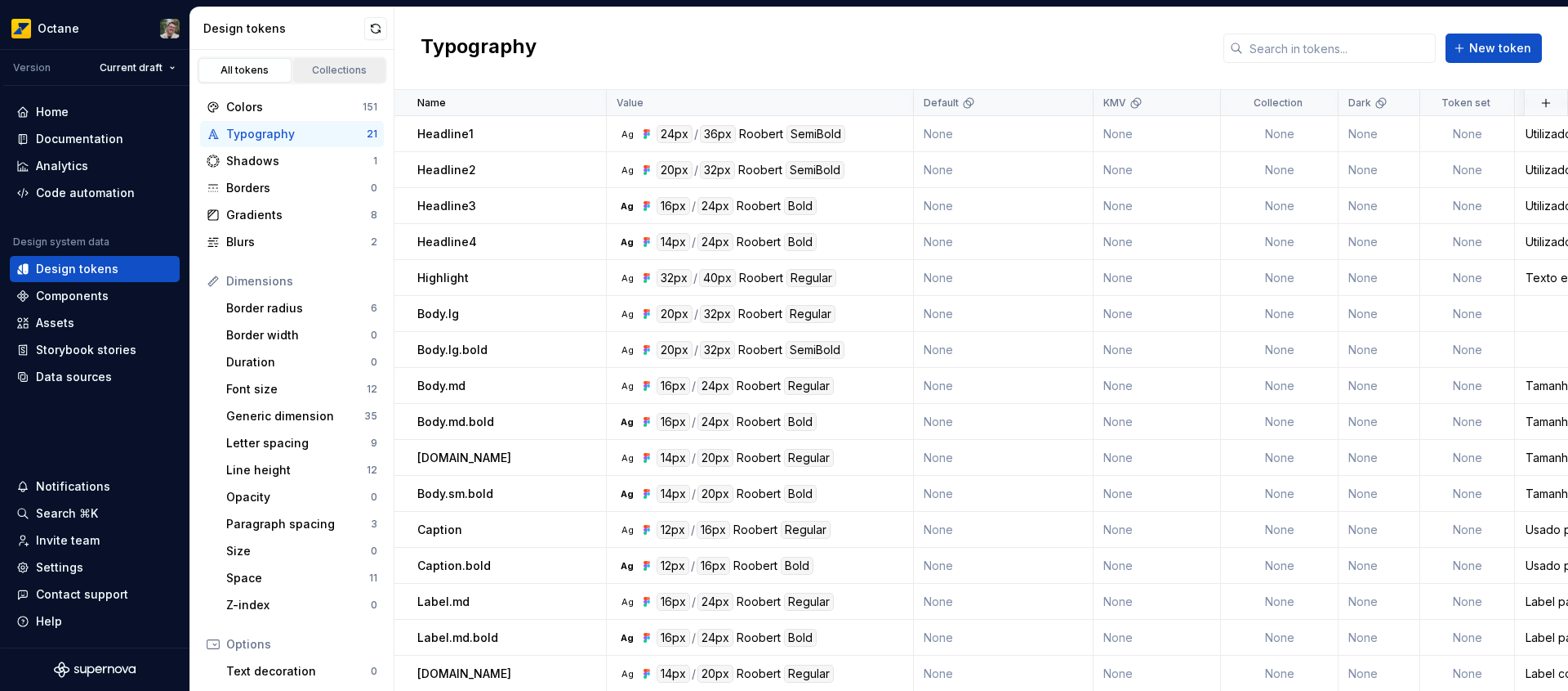
click at [338, 69] on div "Collections" at bounding box center [340, 70] width 82 height 13
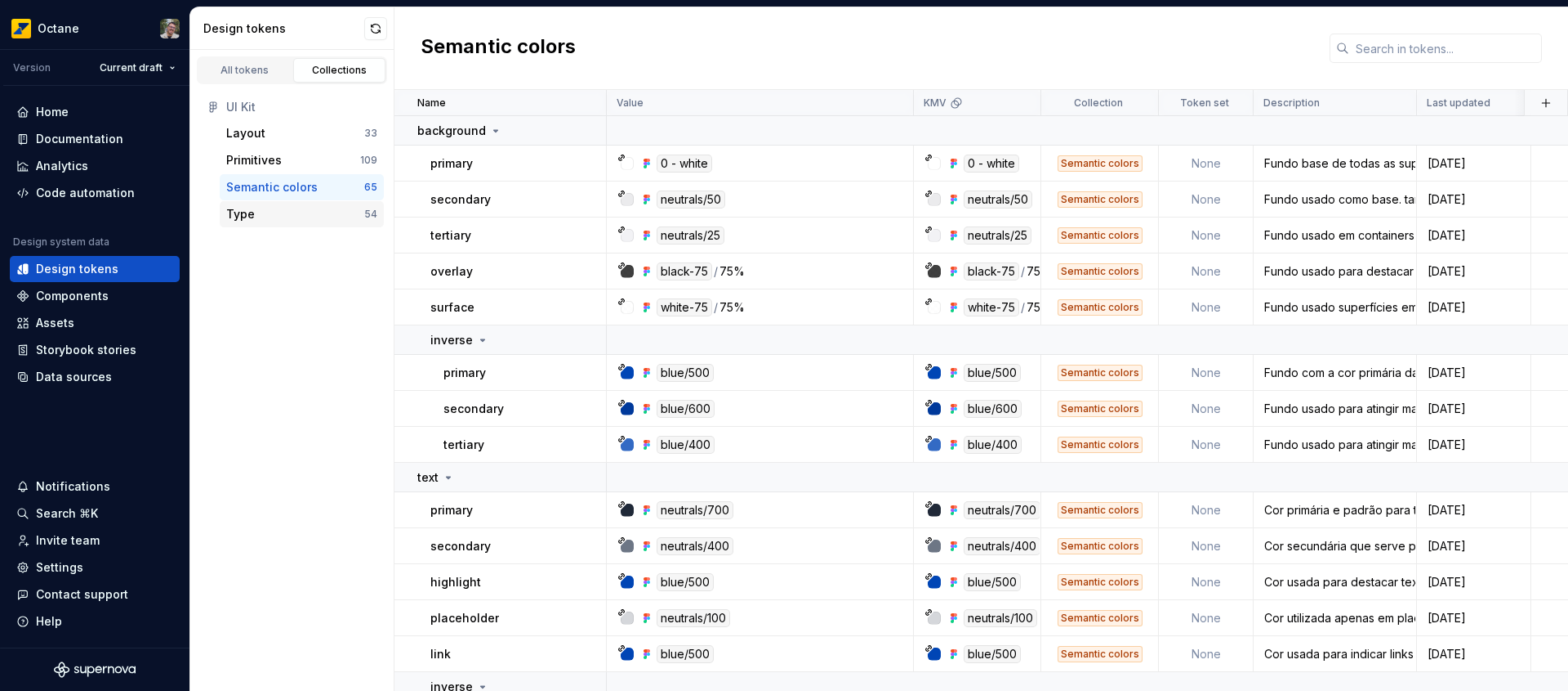
click at [285, 213] on div "Type" at bounding box center [295, 214] width 138 height 16
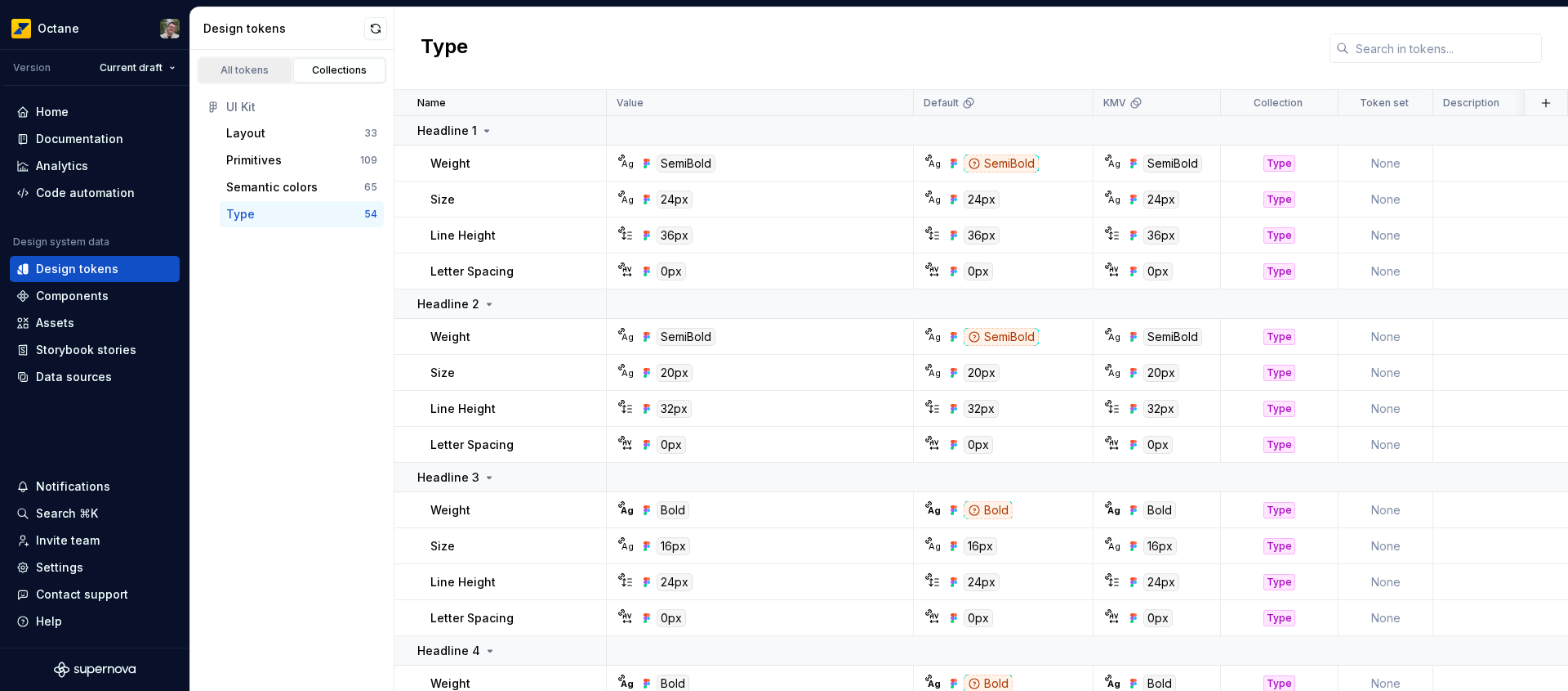
click at [257, 69] on div "All tokens" at bounding box center [245, 70] width 82 height 13
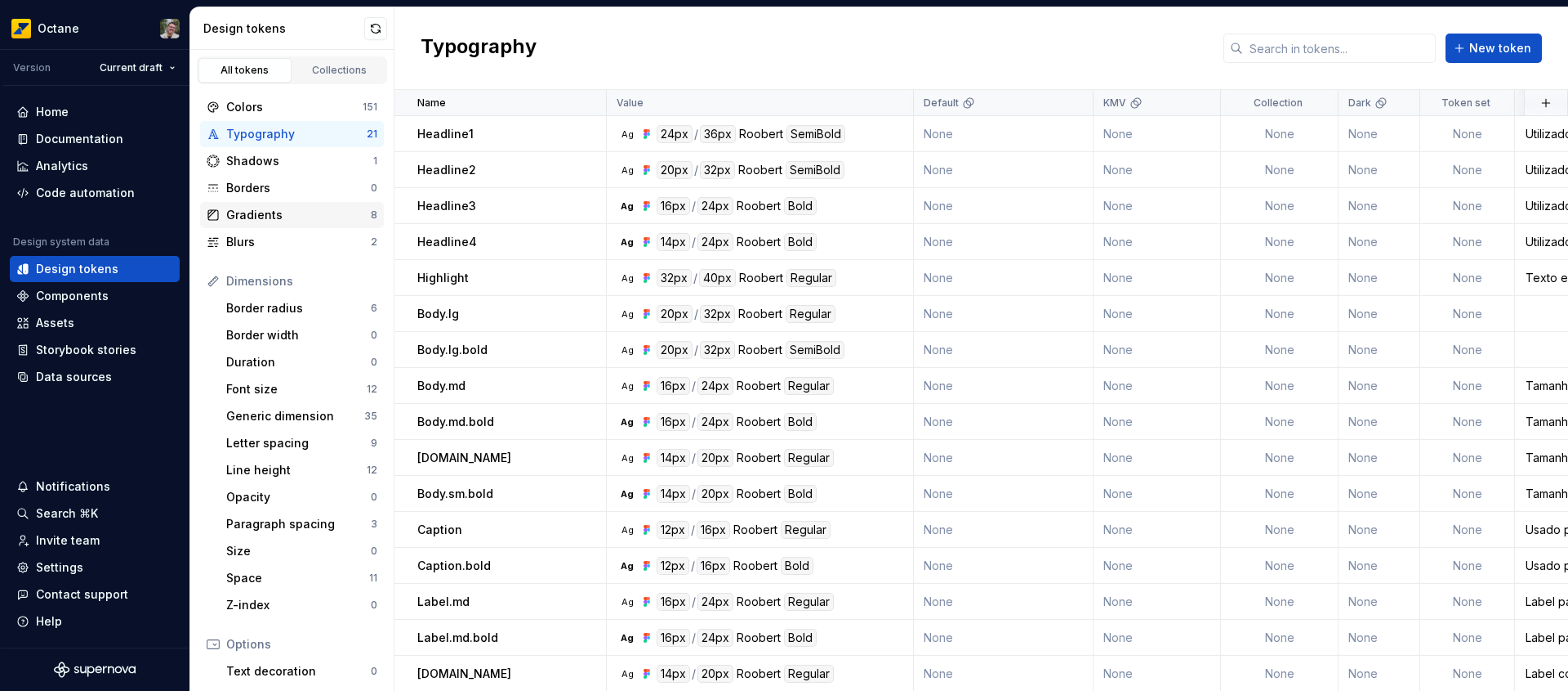
click at [311, 210] on div "Gradients" at bounding box center [298, 215] width 145 height 16
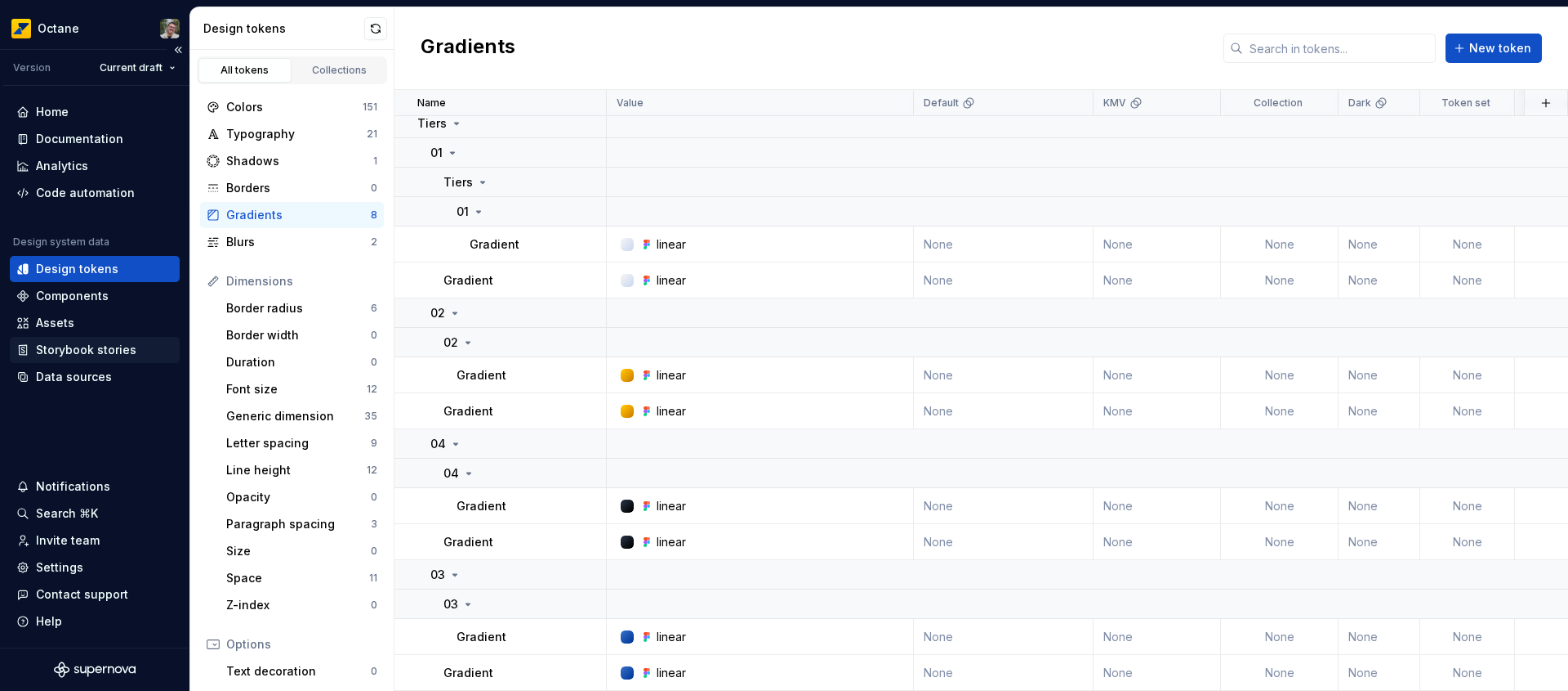
scroll to position [16, 0]
click at [326, 70] on div "Collections" at bounding box center [340, 70] width 82 height 13
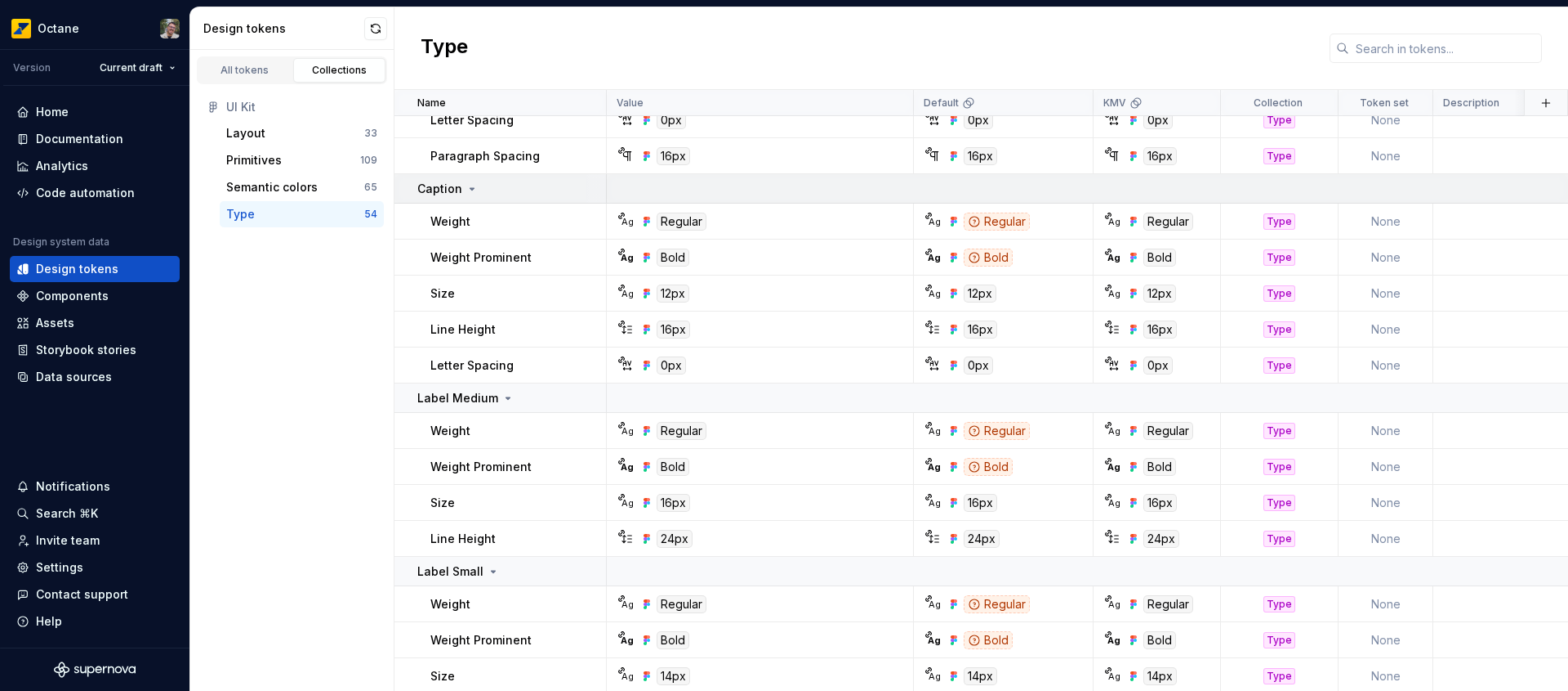
scroll to position [1723, 0]
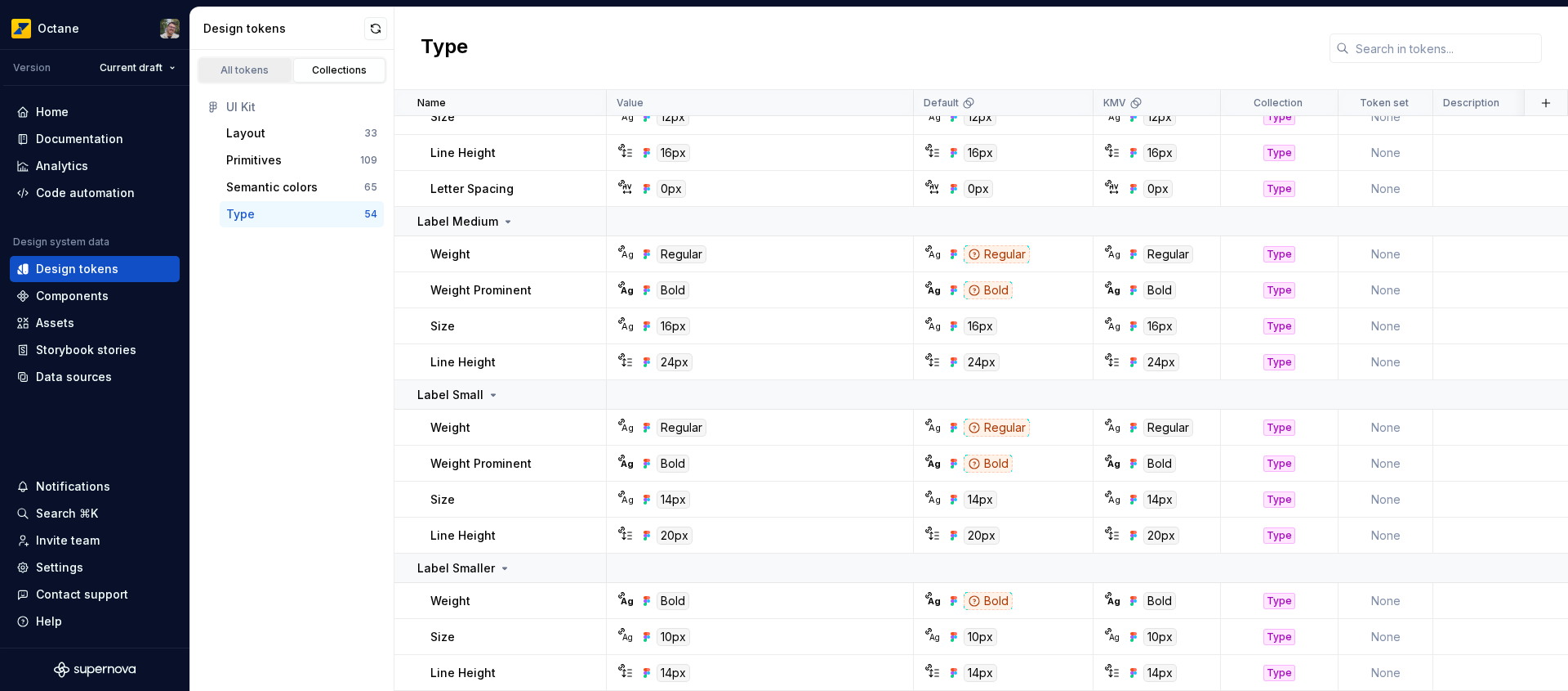
click at [256, 69] on div "All tokens" at bounding box center [245, 70] width 82 height 13
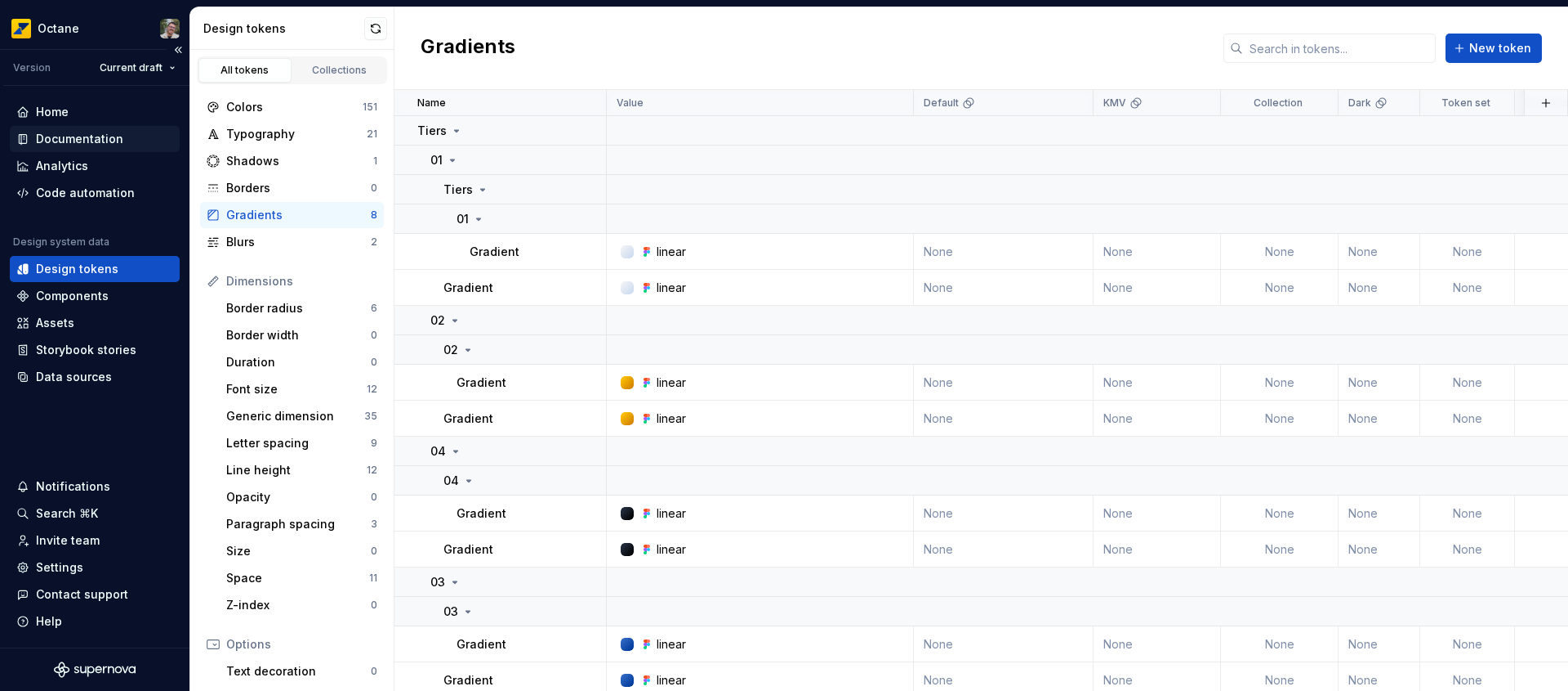
click at [81, 141] on div "Documentation" at bounding box center [79, 139] width 87 height 16
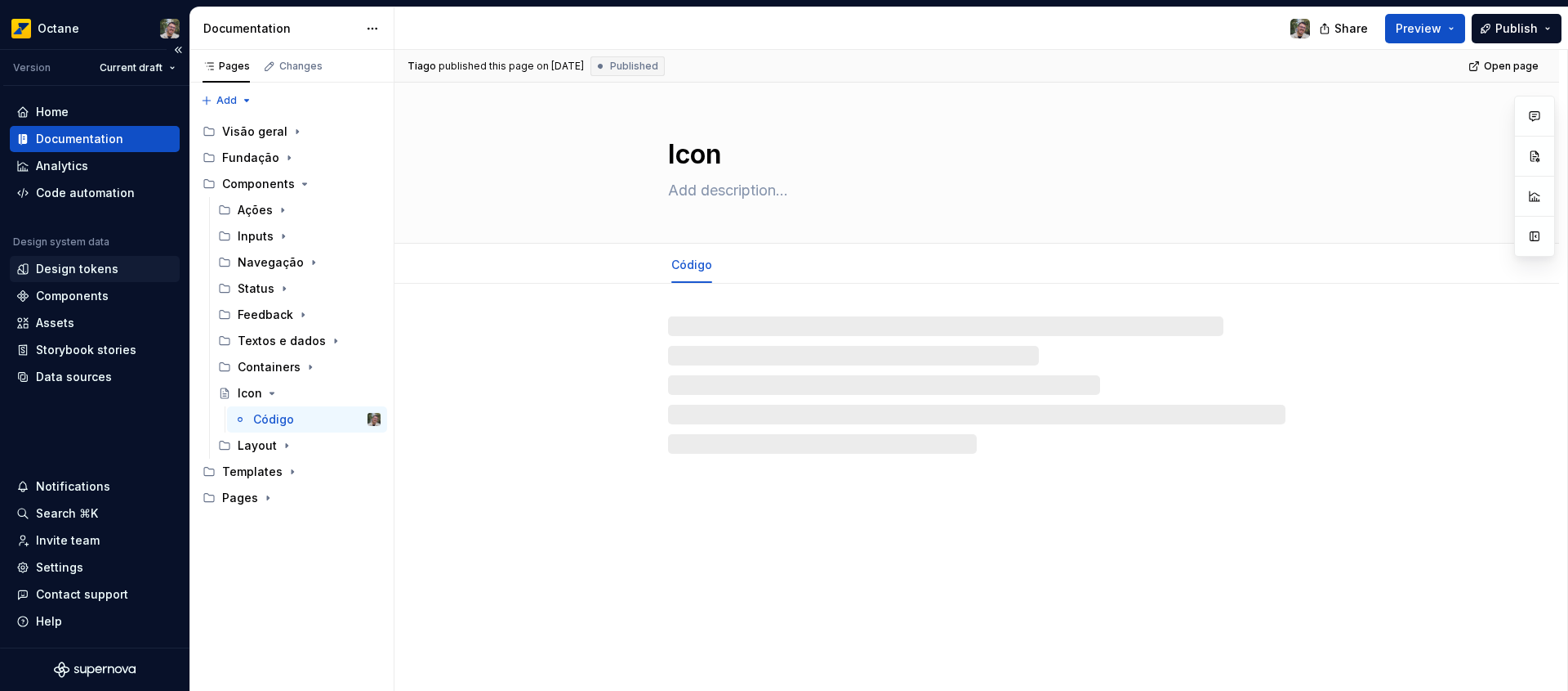
click at [107, 268] on div "Design tokens" at bounding box center [77, 269] width 83 height 16
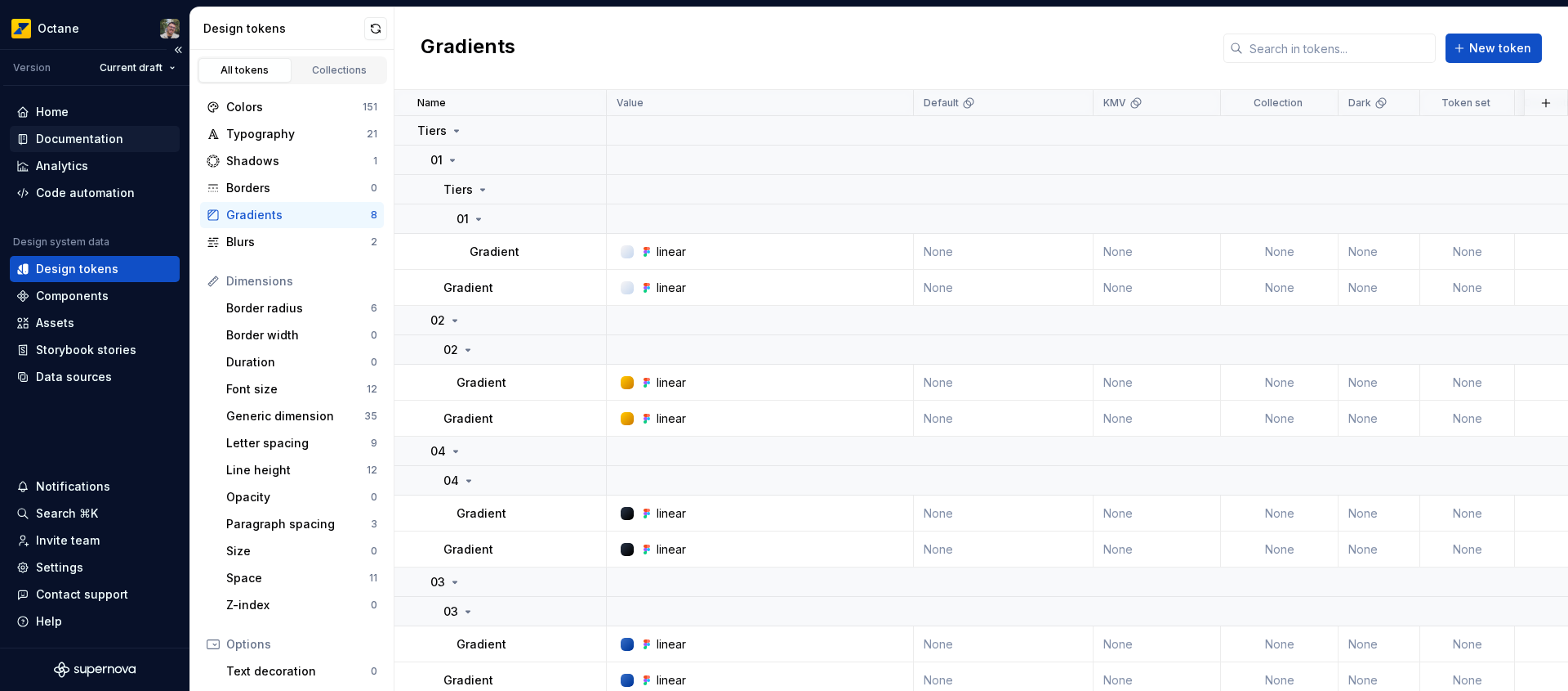
click at [105, 132] on div "Documentation" at bounding box center [79, 139] width 87 height 16
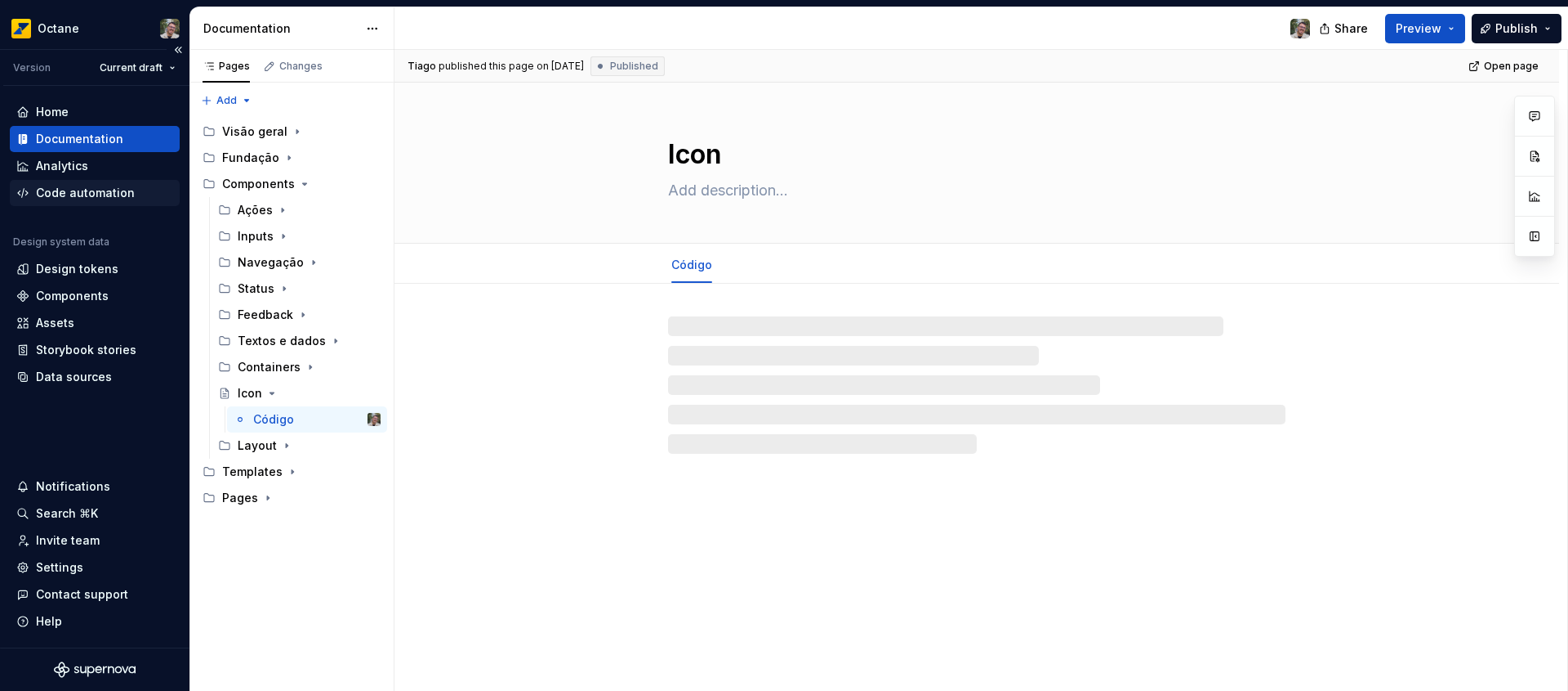
click at [115, 189] on div "Code automation" at bounding box center [85, 193] width 99 height 16
type textarea "*"
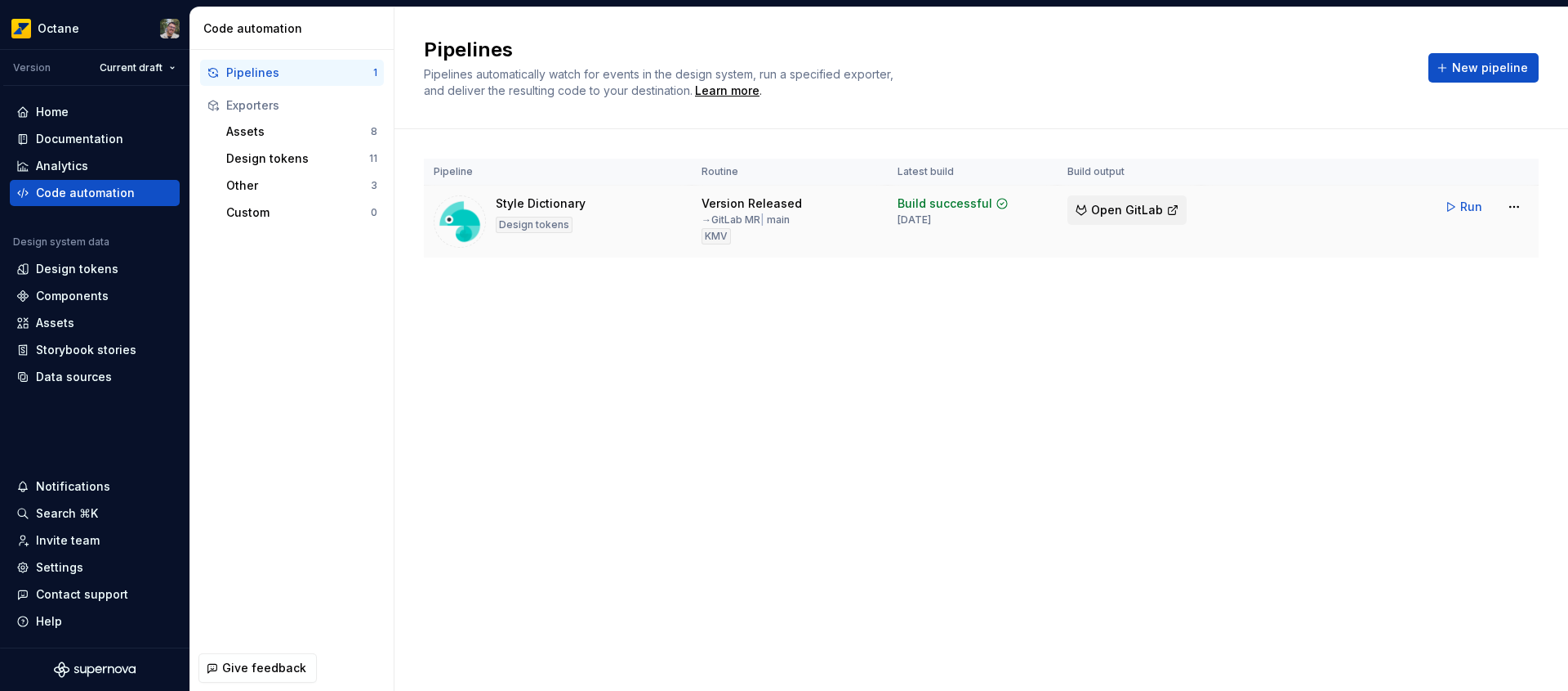
click at [1105, 214] on span "Open GitLab" at bounding box center [1127, 210] width 72 height 16
click at [1452, 208] on button "Run" at bounding box center [1465, 206] width 56 height 29
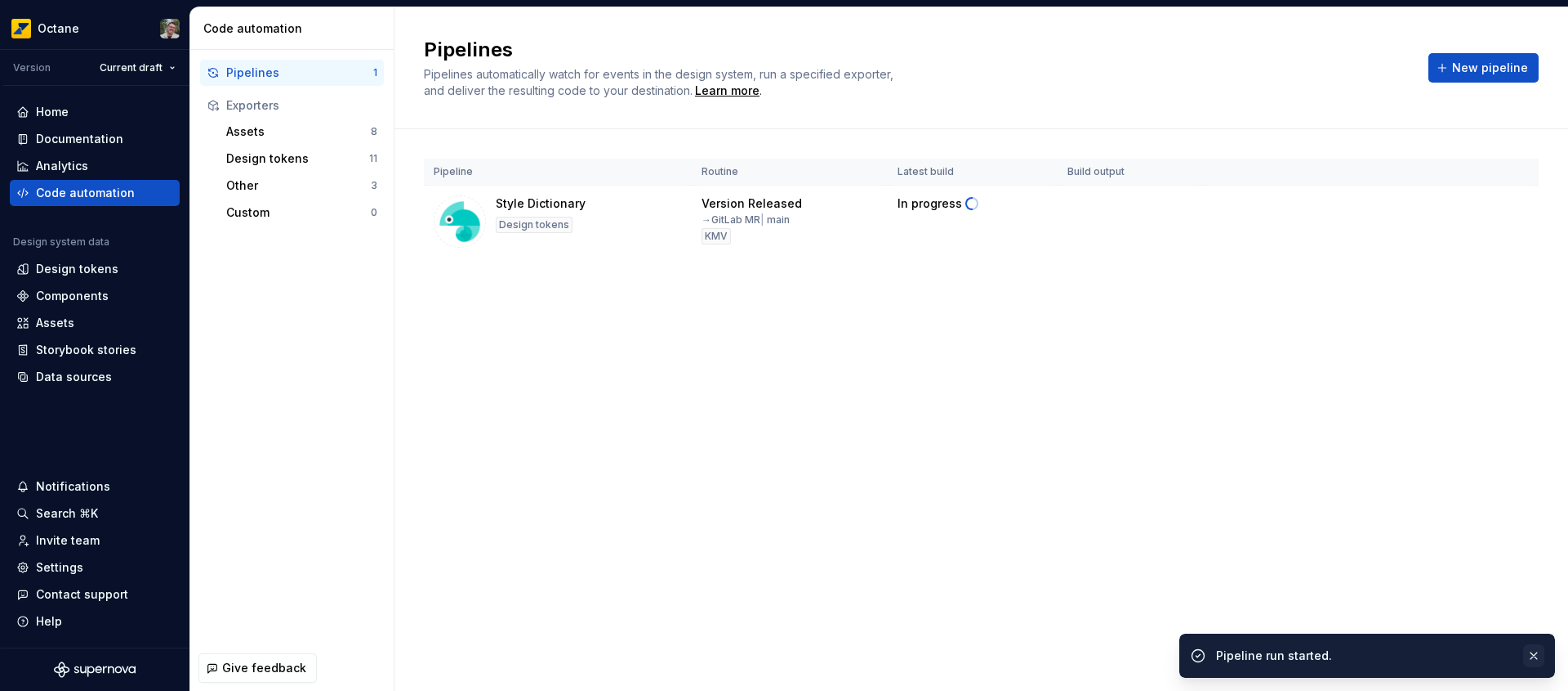
click at [1529, 653] on button "button" at bounding box center [1533, 655] width 21 height 23
